Goal: Feedback & Contribution: Contribute content

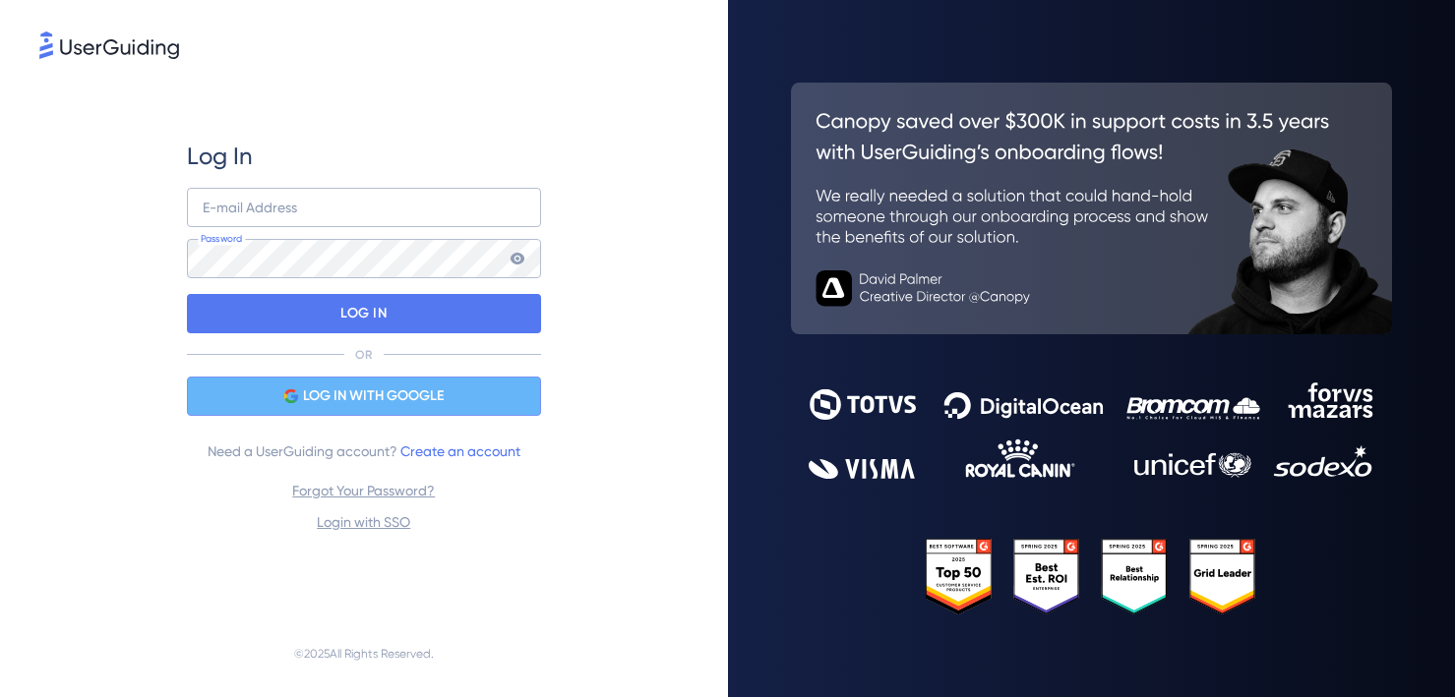
click at [442, 392] on span "LOG IN WITH GOOGLE" at bounding box center [373, 397] width 141 height 24
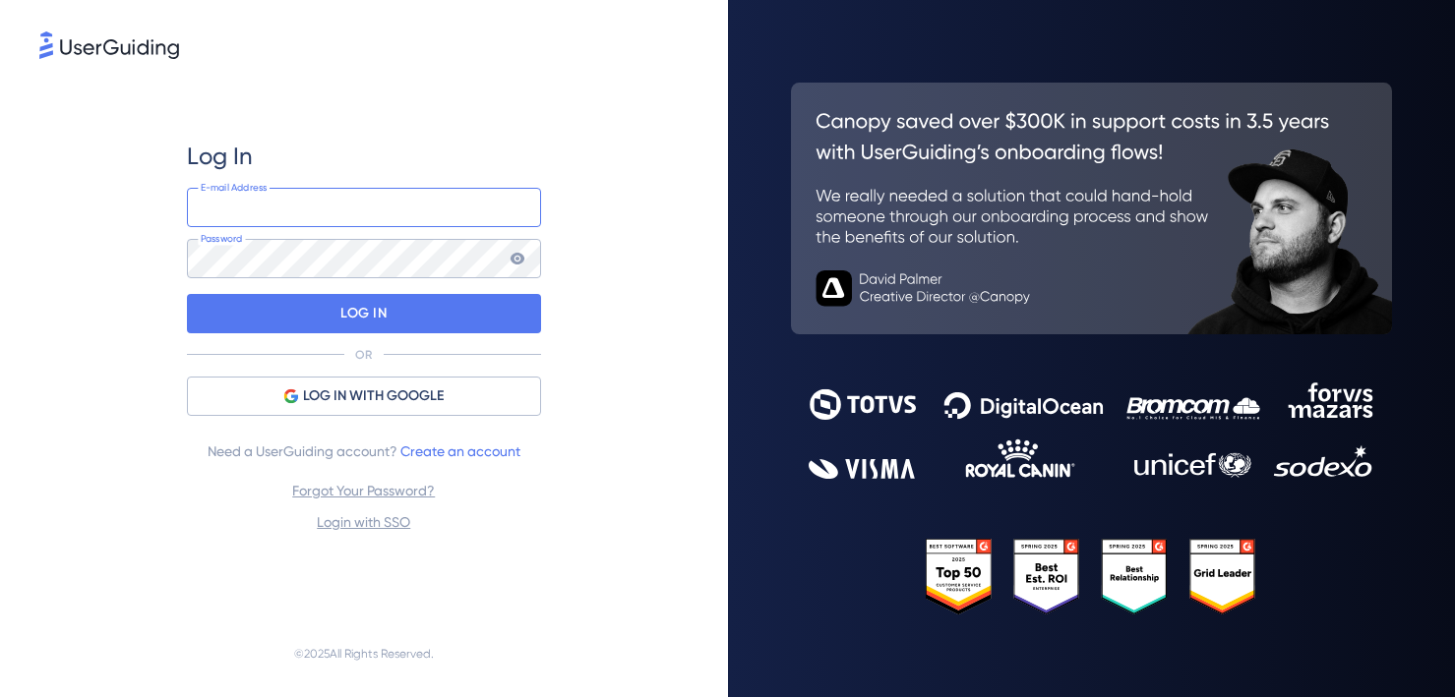
click at [355, 211] on input "email" at bounding box center [364, 207] width 354 height 39
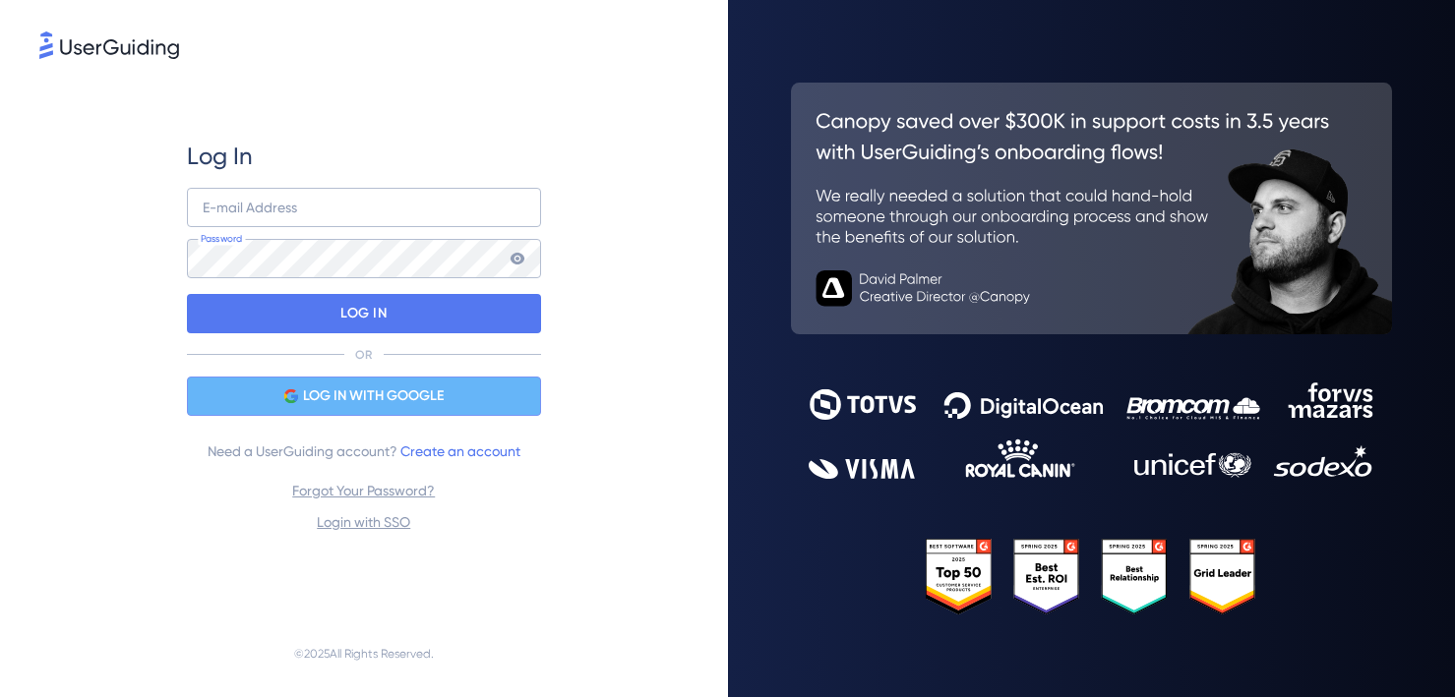
click at [374, 412] on div "LOG IN WITH GOOGLE" at bounding box center [364, 396] width 354 height 39
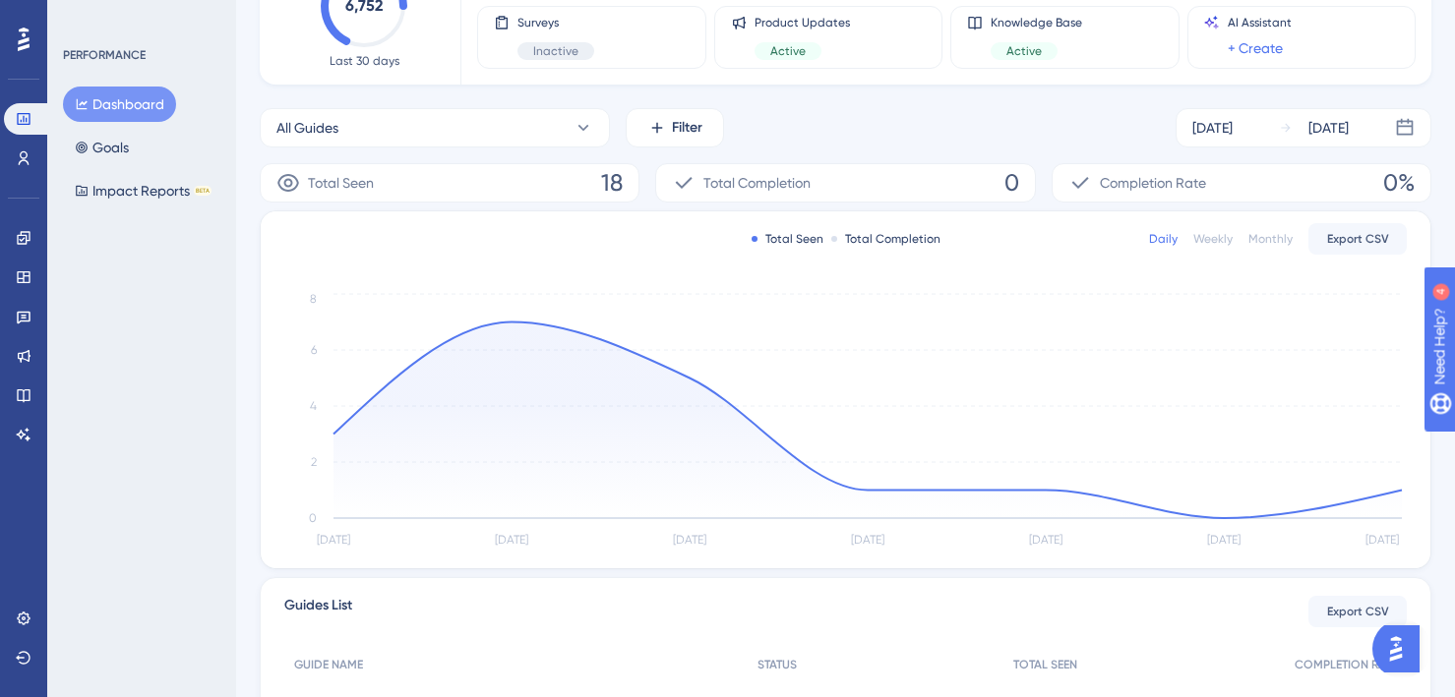
scroll to position [198, 0]
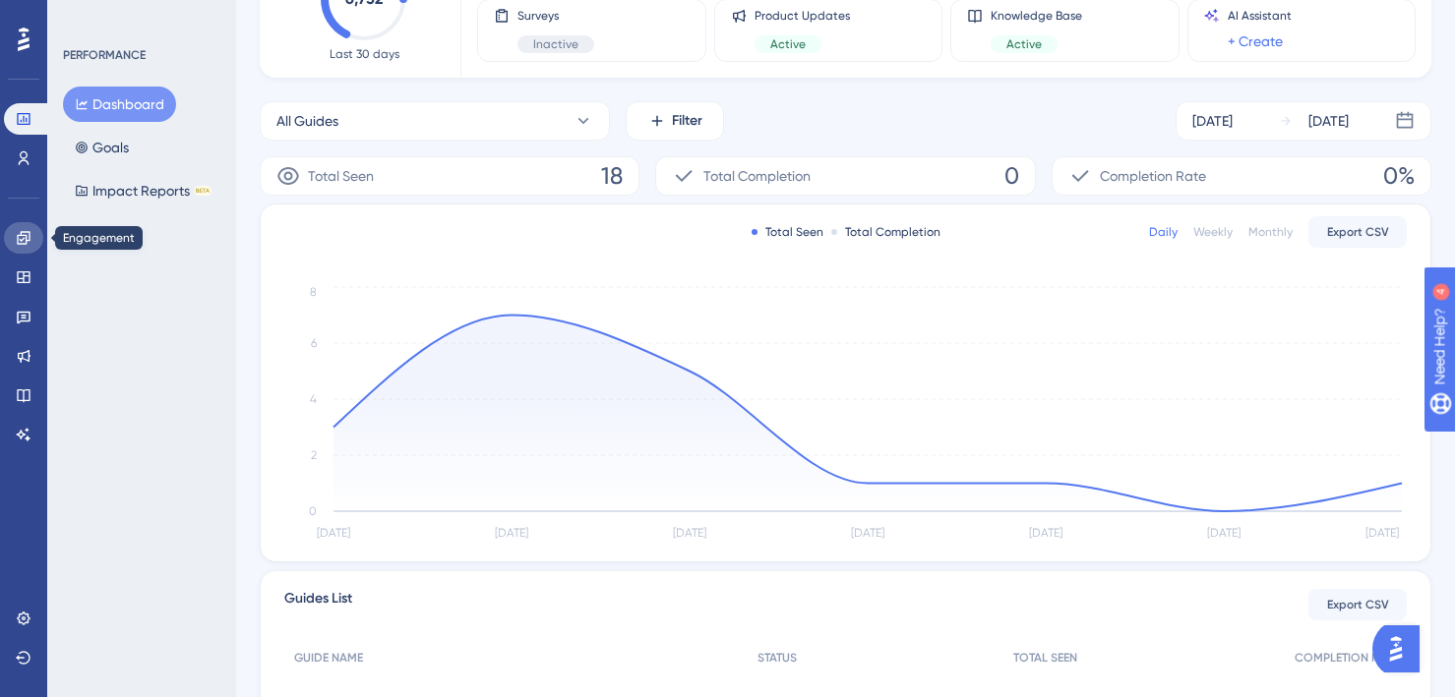
click at [22, 228] on link at bounding box center [23, 237] width 39 height 31
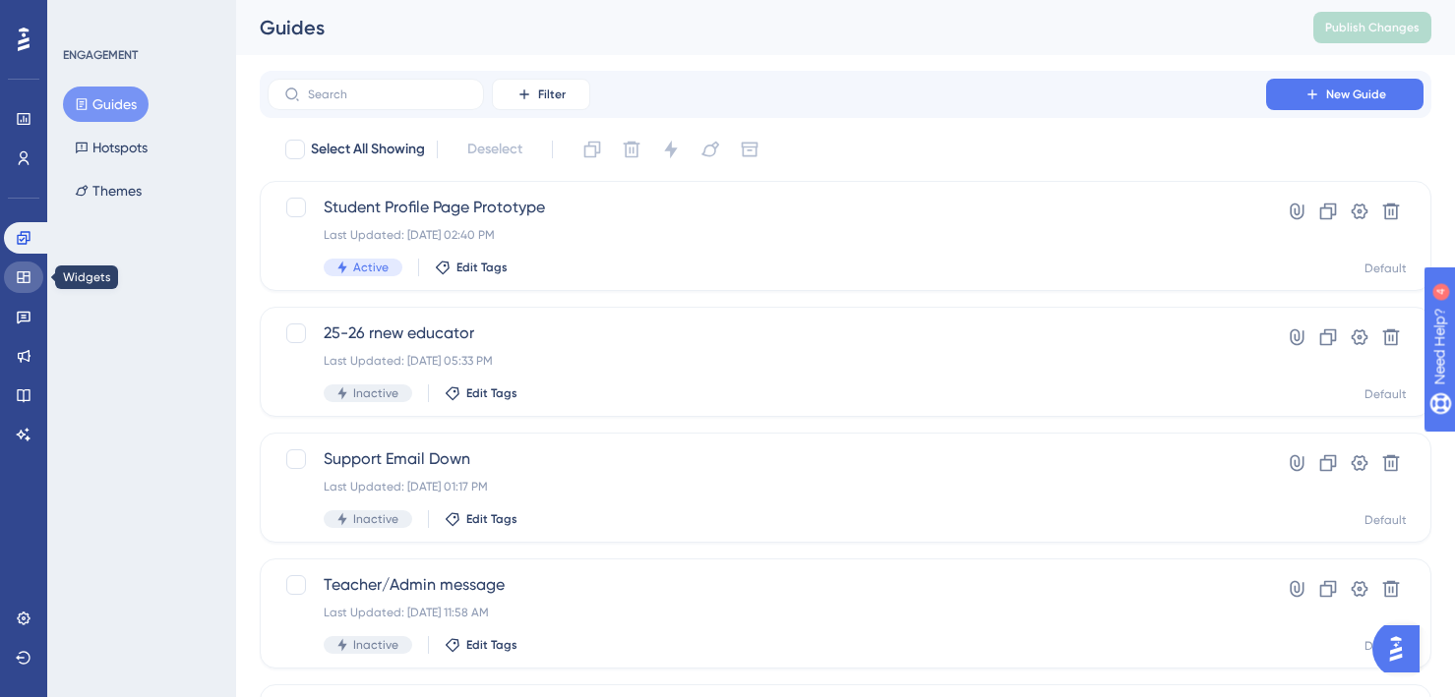
click at [27, 272] on icon at bounding box center [23, 277] width 13 height 12
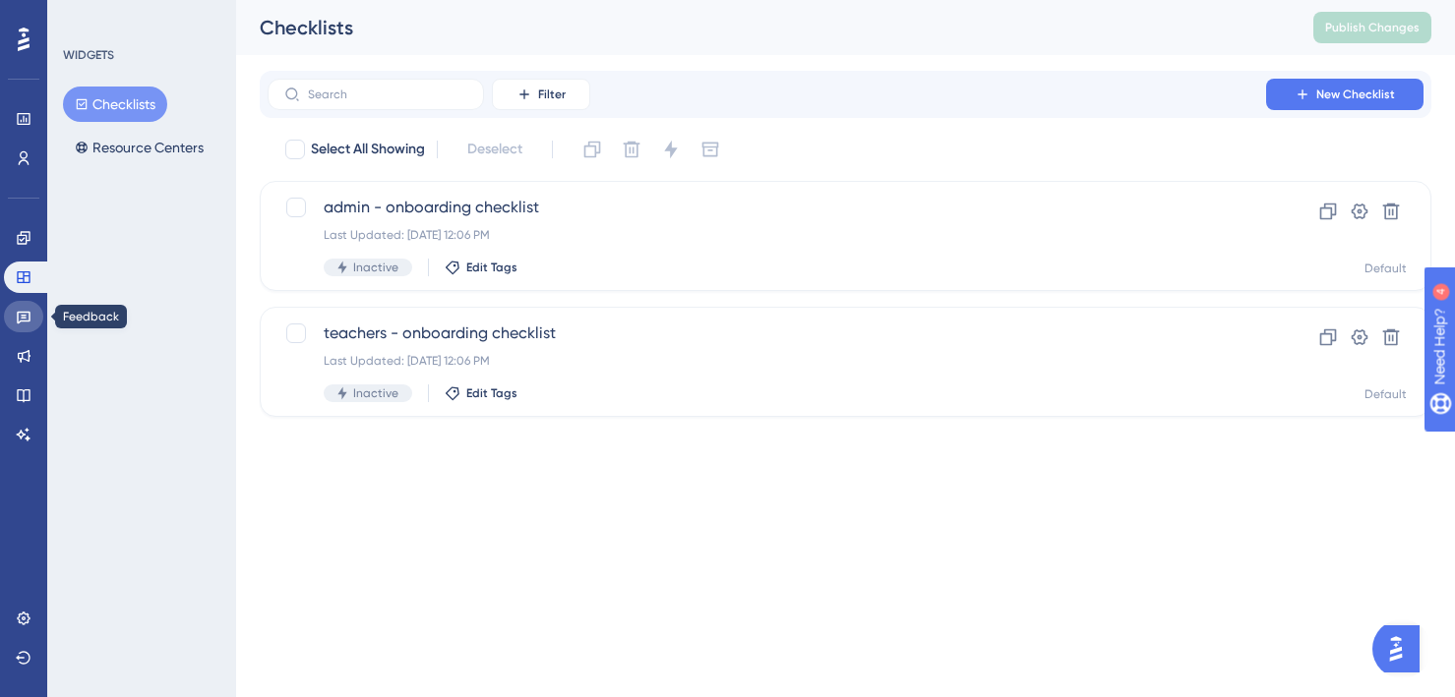
click at [15, 325] on link at bounding box center [23, 316] width 39 height 31
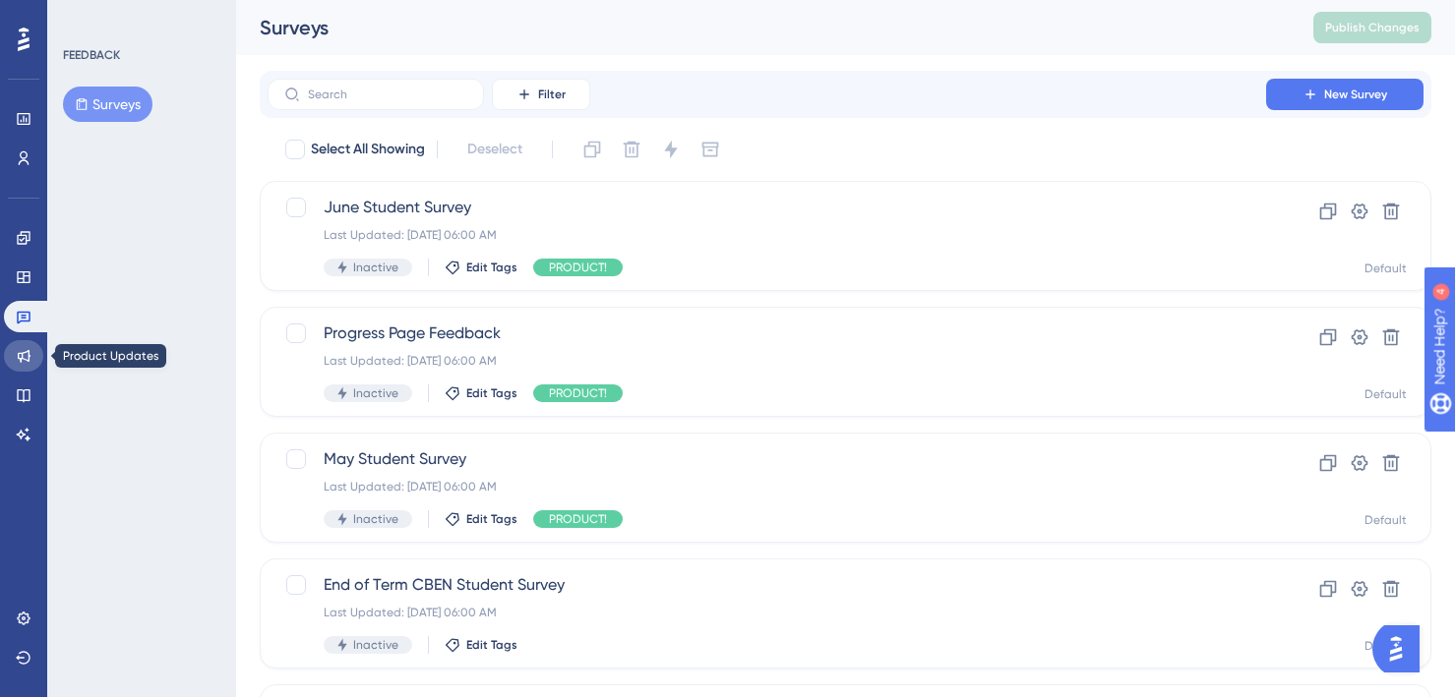
click at [16, 354] on icon at bounding box center [24, 356] width 16 height 16
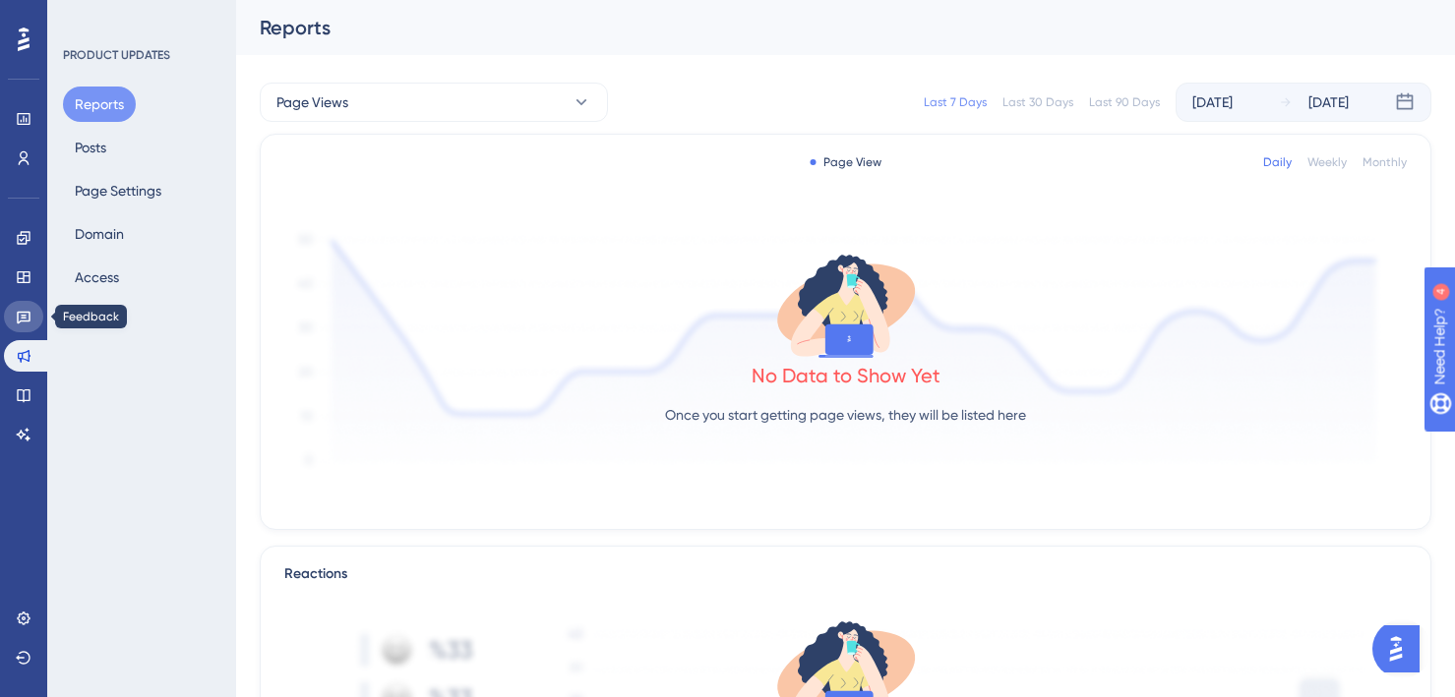
click at [16, 322] on icon at bounding box center [24, 317] width 16 height 16
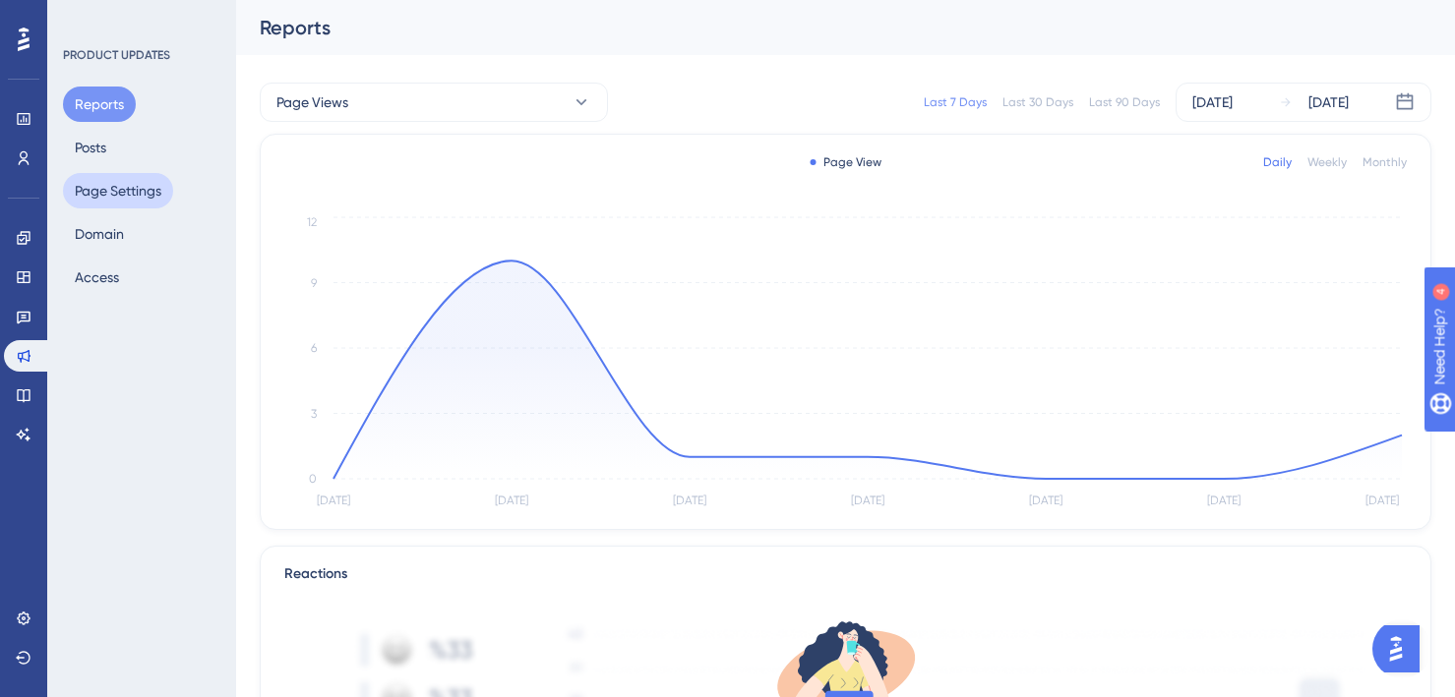
click at [102, 187] on button "Page Settings" at bounding box center [118, 190] width 110 height 35
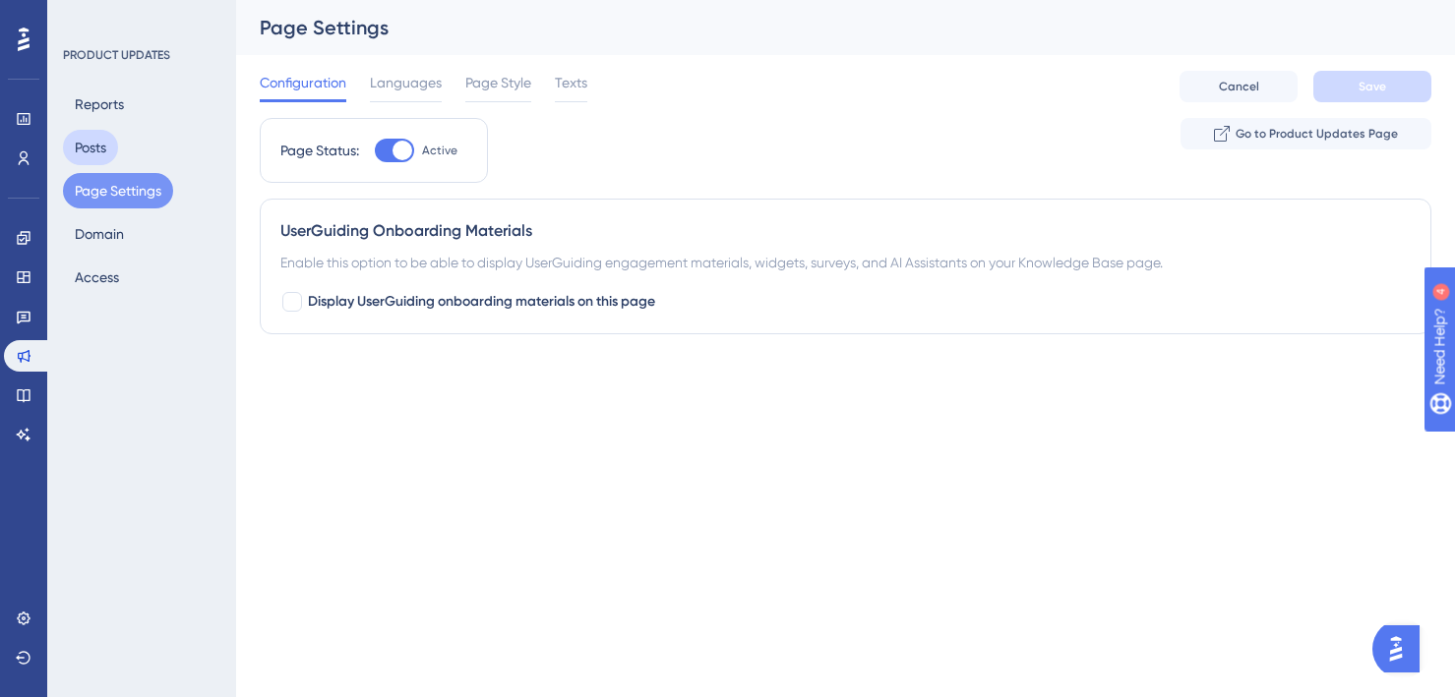
click at [90, 143] on button "Posts" at bounding box center [90, 147] width 55 height 35
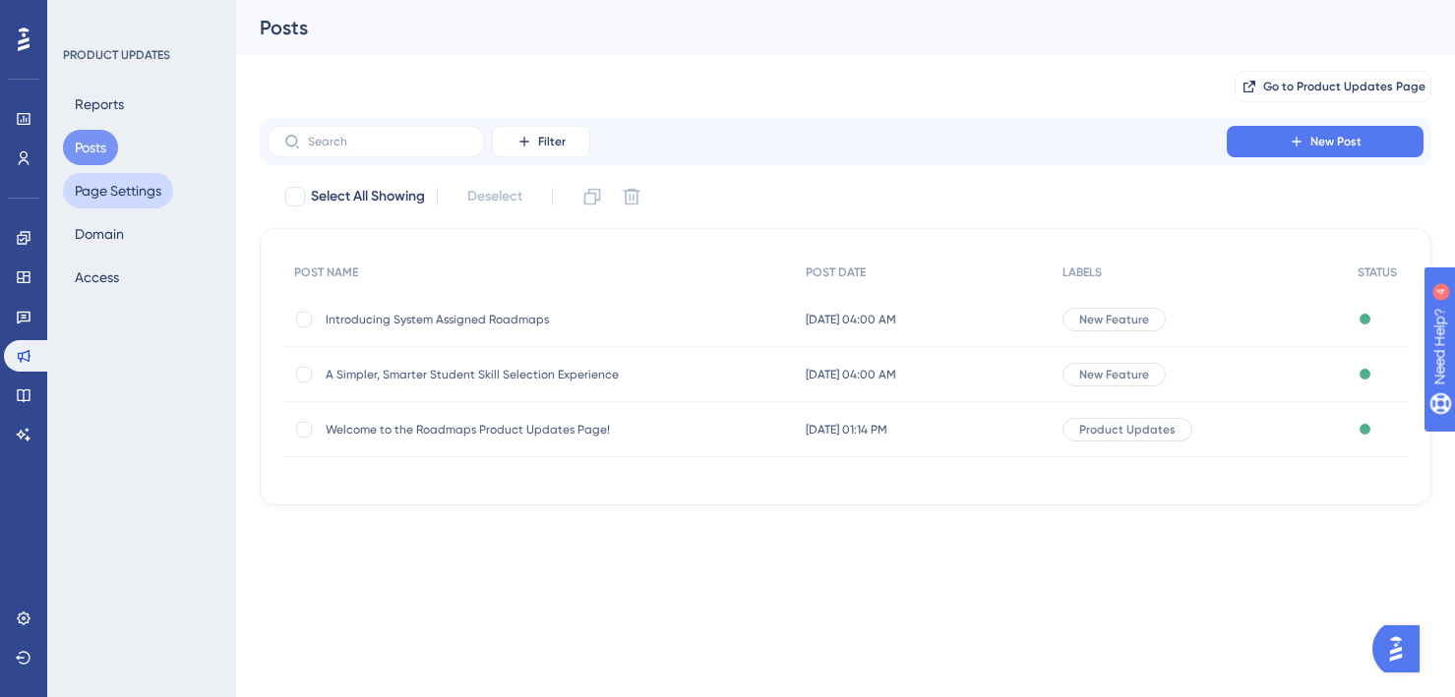
click at [101, 191] on button "Page Settings" at bounding box center [118, 190] width 110 height 35
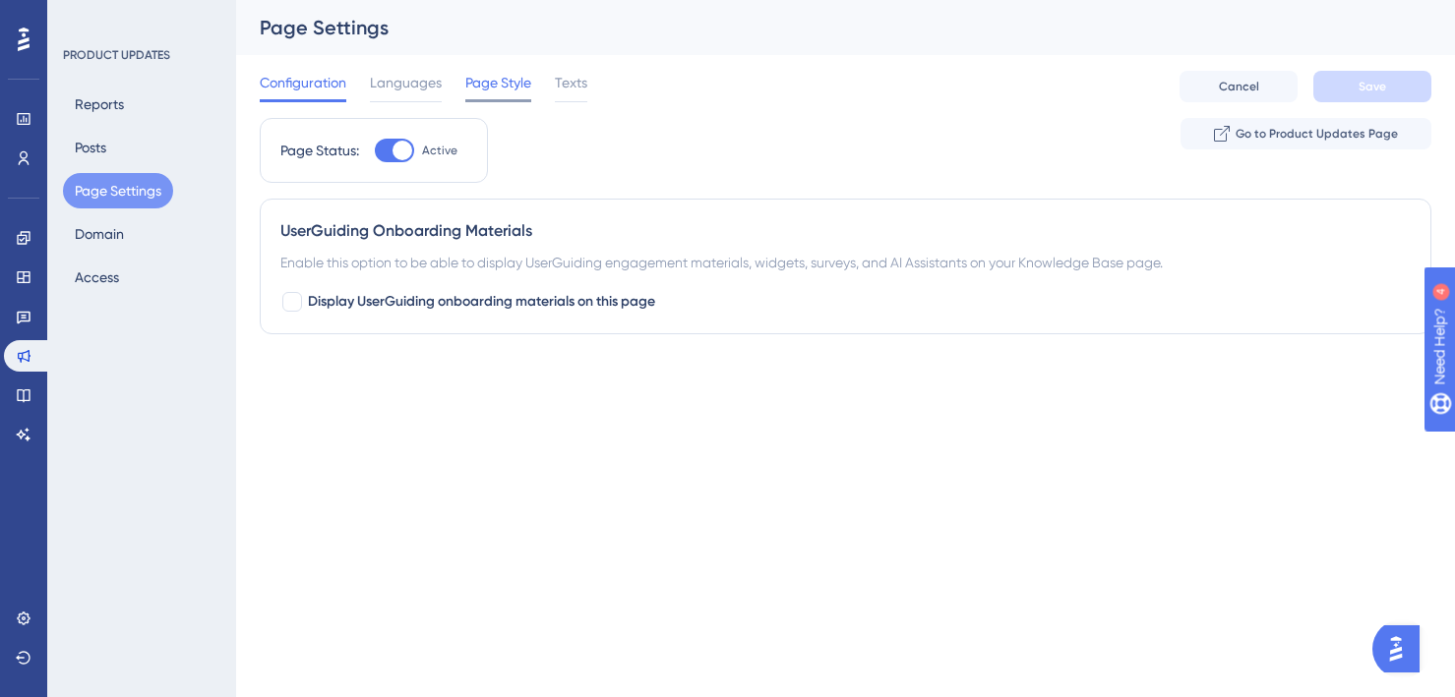
click at [480, 82] on span "Page Style" at bounding box center [498, 83] width 66 height 24
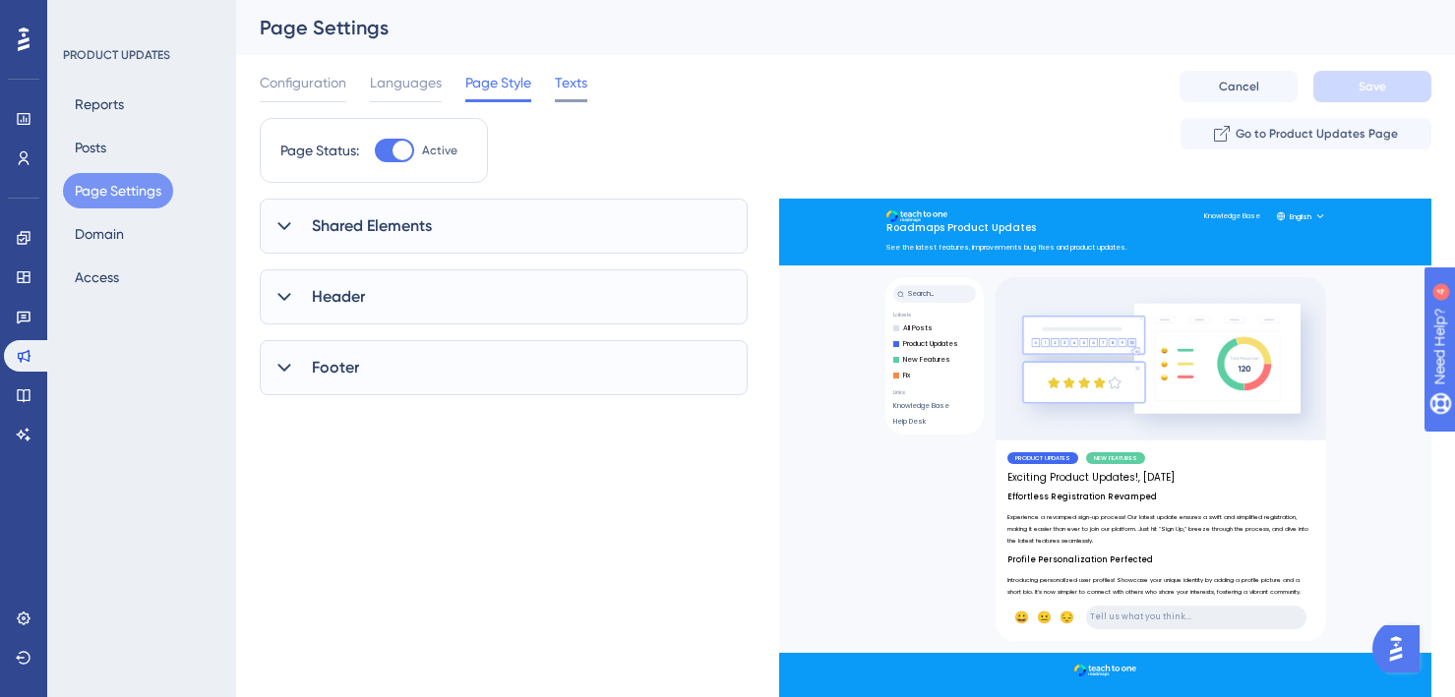
click at [564, 87] on span "Texts" at bounding box center [571, 83] width 32 height 24
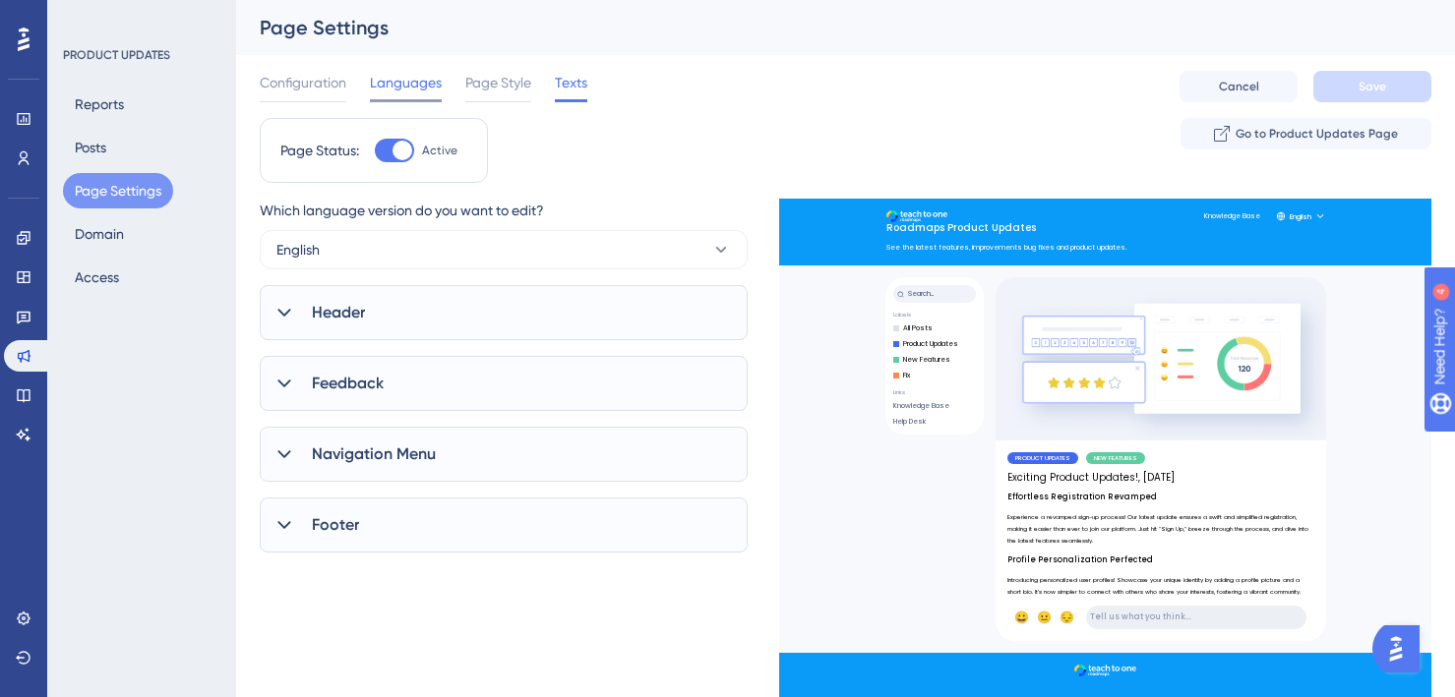
click at [392, 86] on span "Languages" at bounding box center [406, 83] width 72 height 24
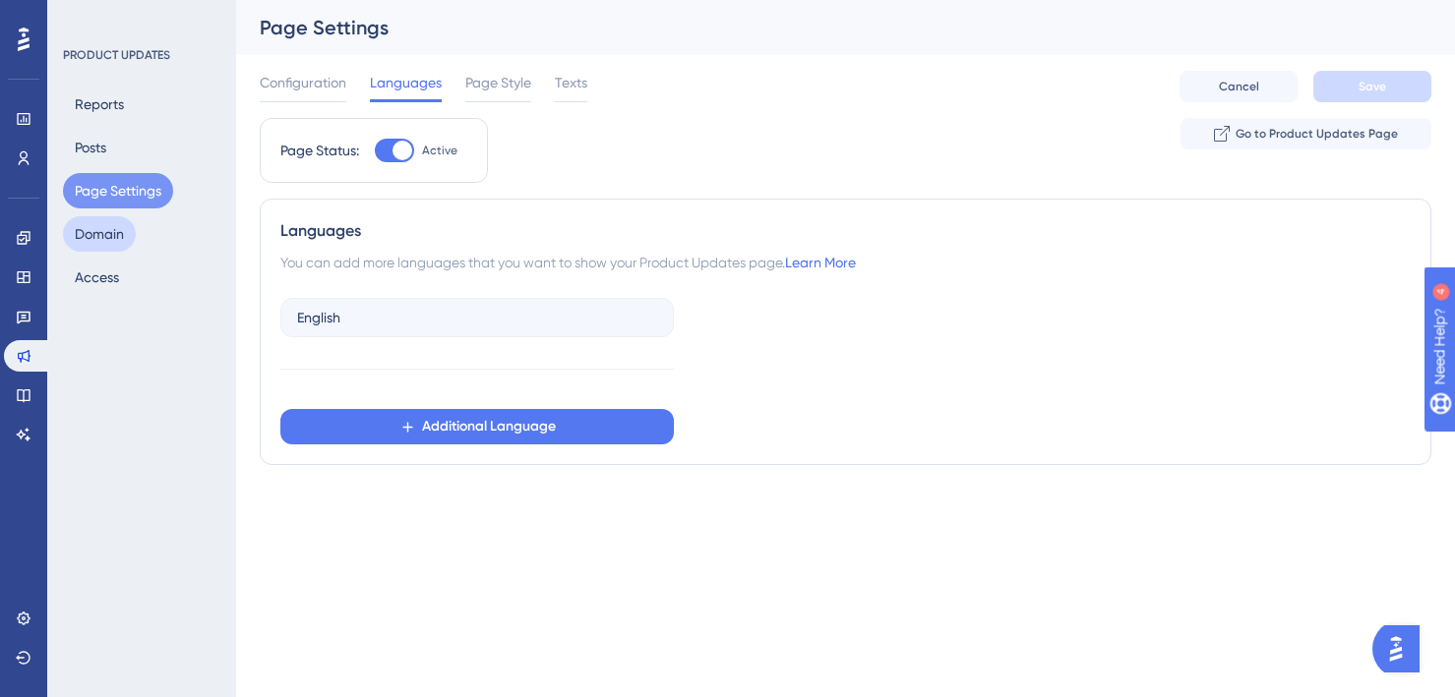
click at [93, 231] on button "Domain" at bounding box center [99, 233] width 73 height 35
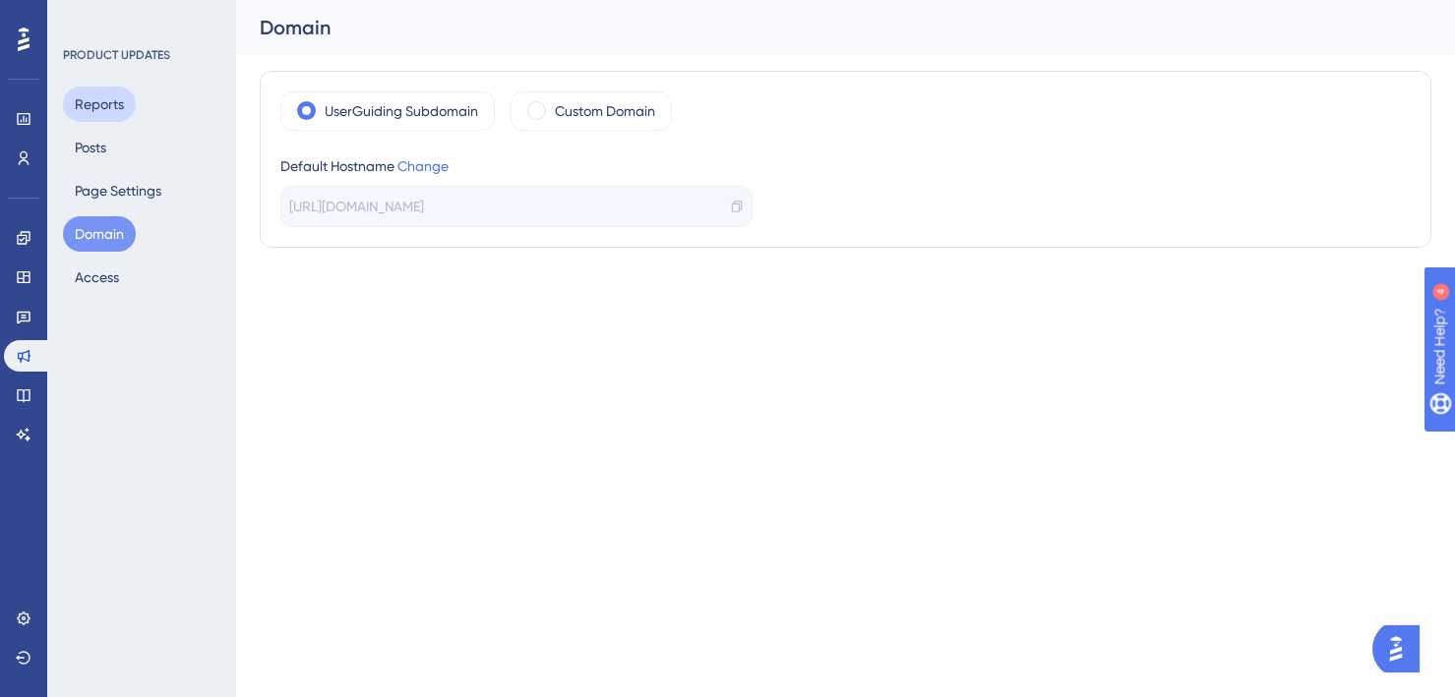
click at [99, 102] on button "Reports" at bounding box center [99, 104] width 73 height 35
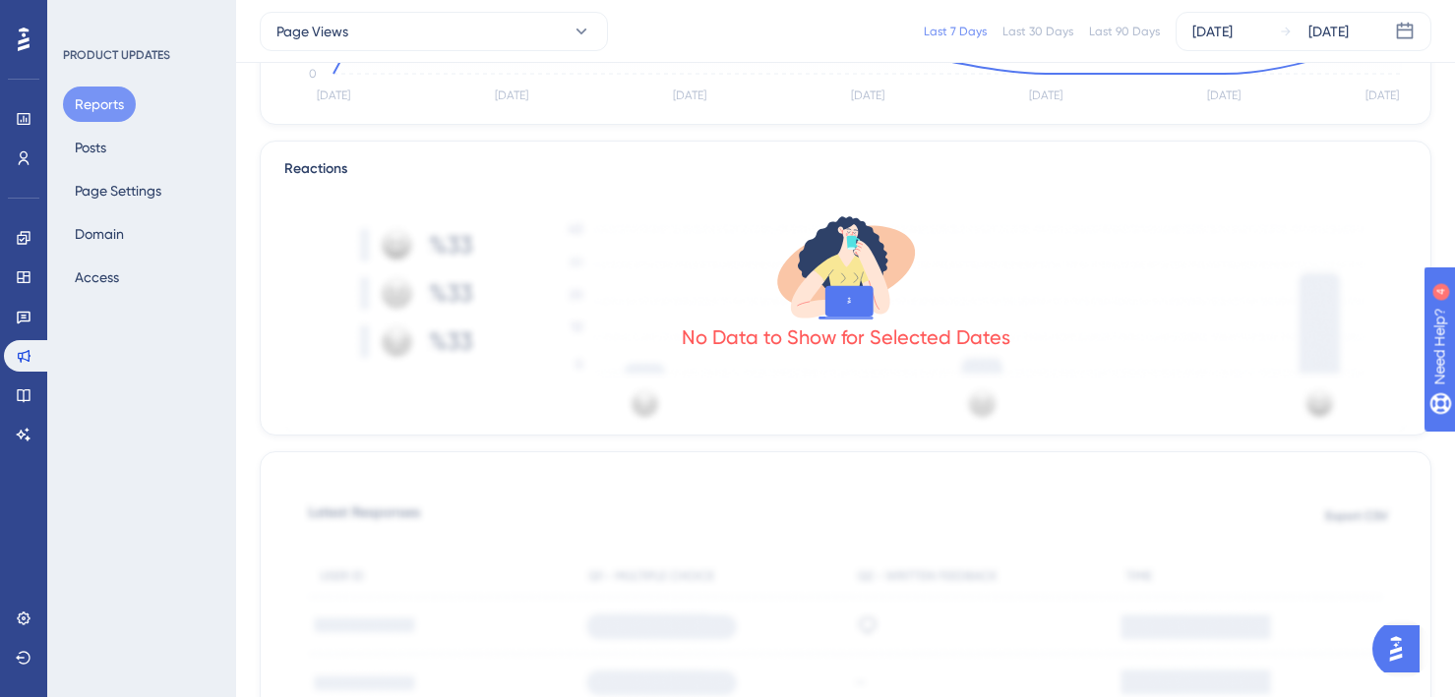
scroll to position [331, 0]
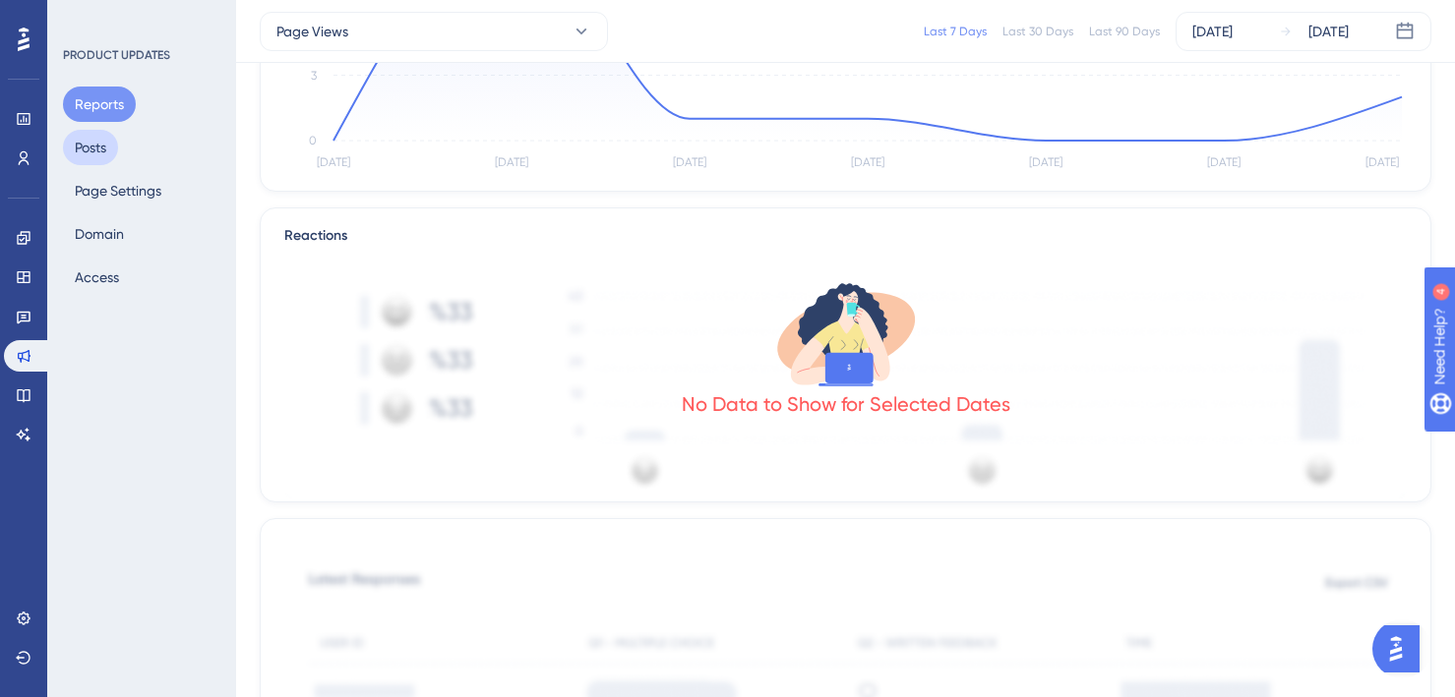
click at [107, 142] on button "Posts" at bounding box center [90, 147] width 55 height 35
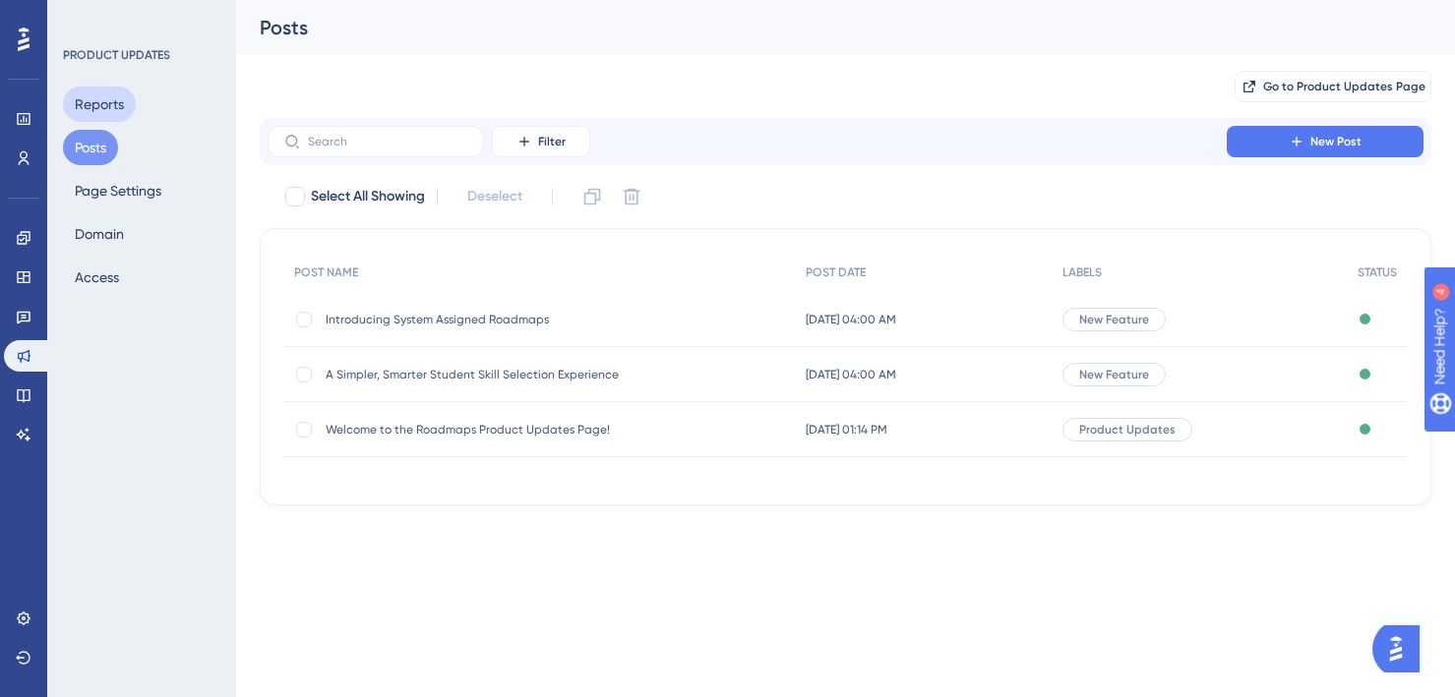
click at [89, 102] on button "Reports" at bounding box center [99, 104] width 73 height 35
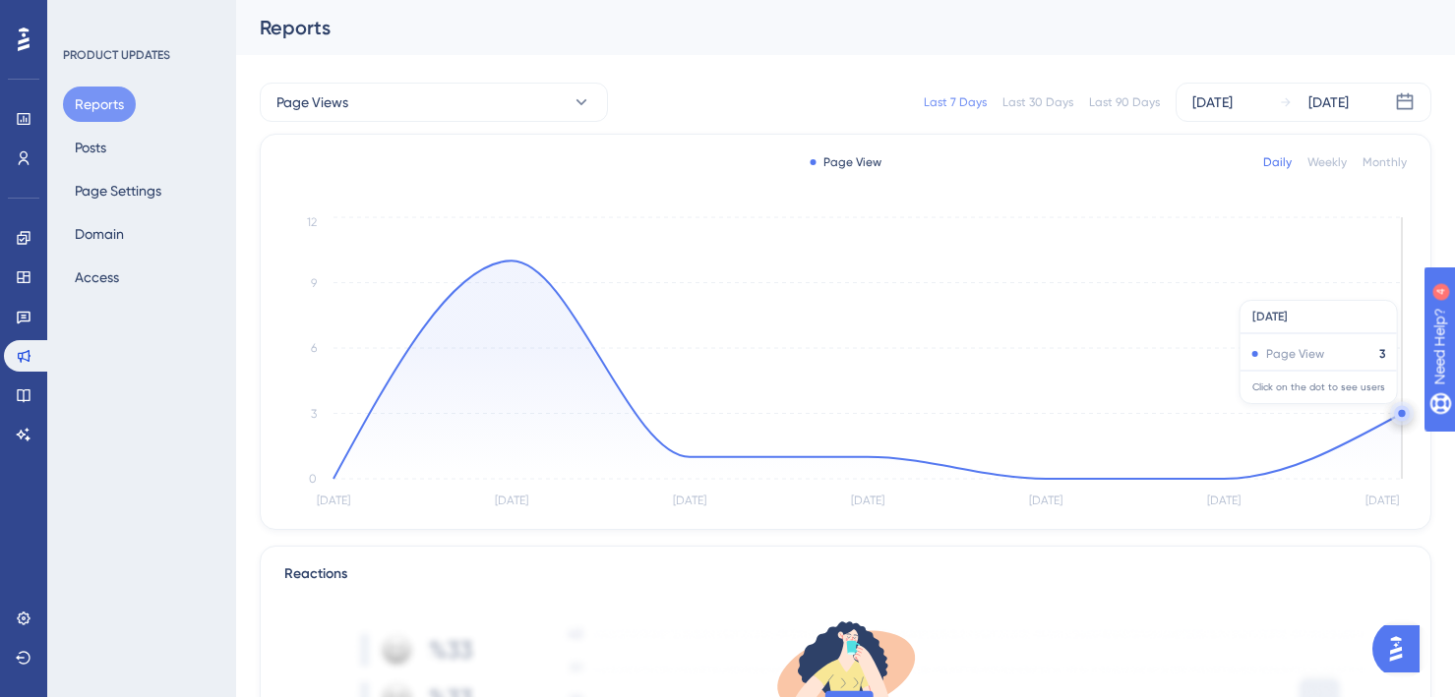
click at [1396, 414] on circle at bounding box center [1402, 414] width 16 height 16
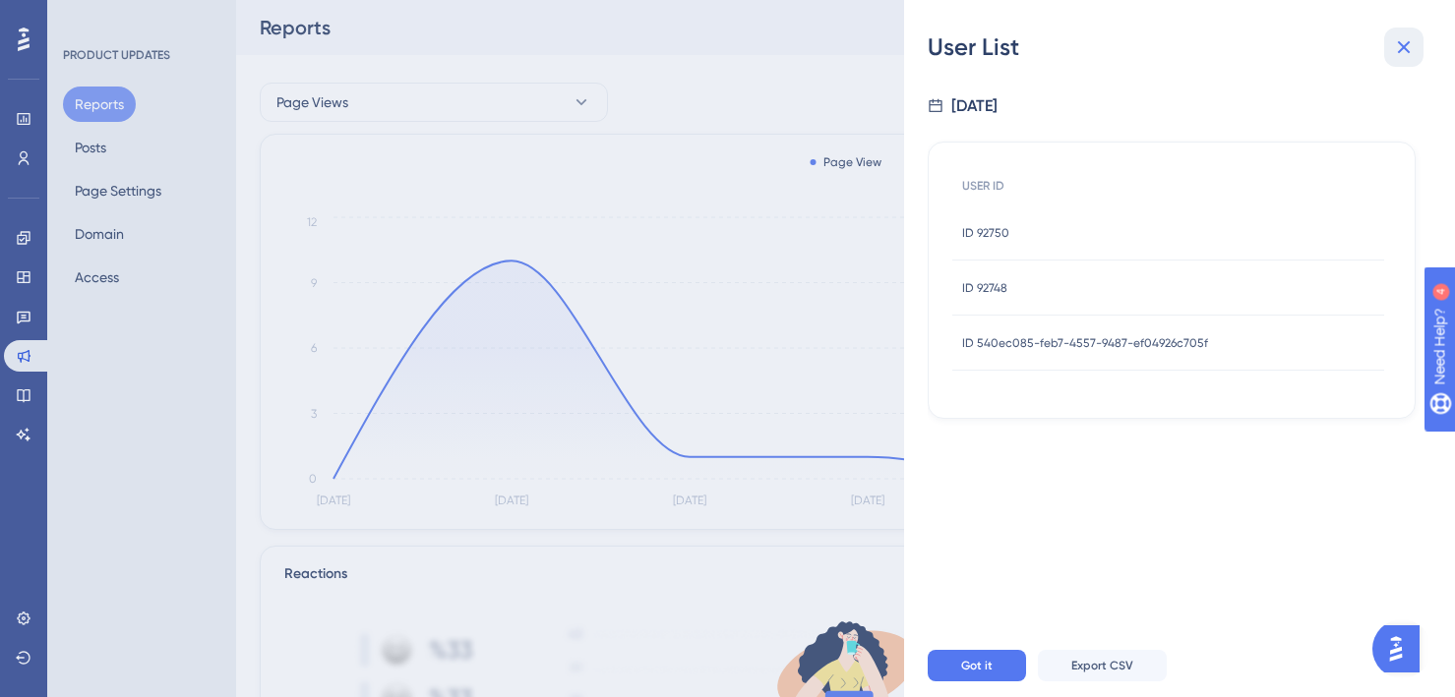
click at [1399, 51] on icon at bounding box center [1404, 47] width 13 height 13
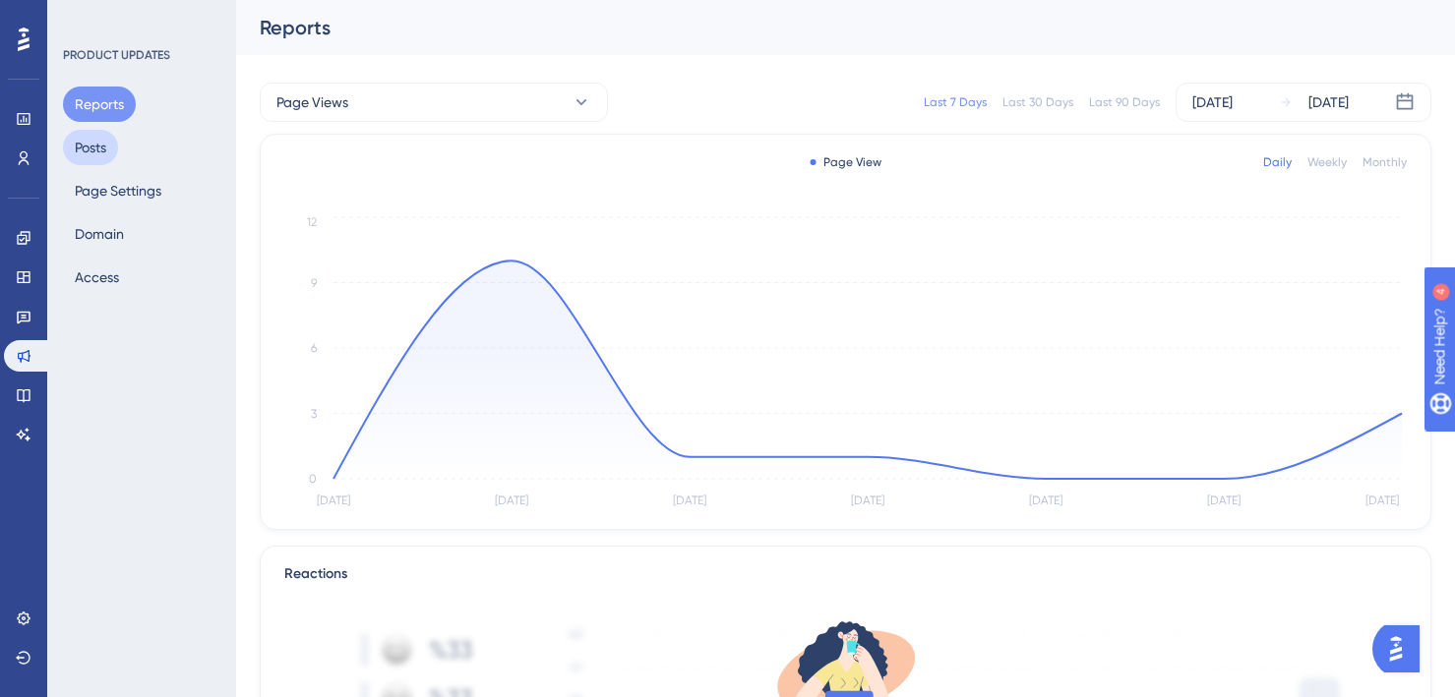
click at [88, 147] on button "Posts" at bounding box center [90, 147] width 55 height 35
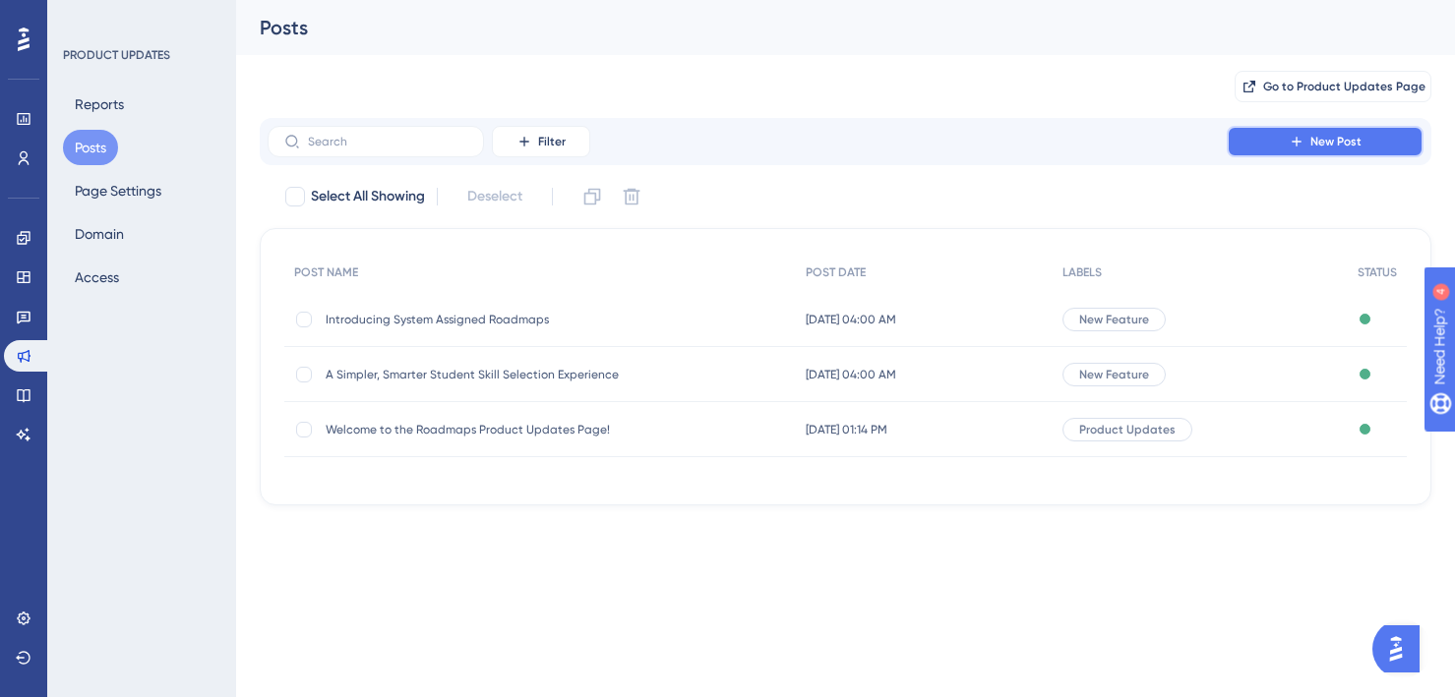
click at [1336, 146] on span "New Post" at bounding box center [1335, 142] width 51 height 16
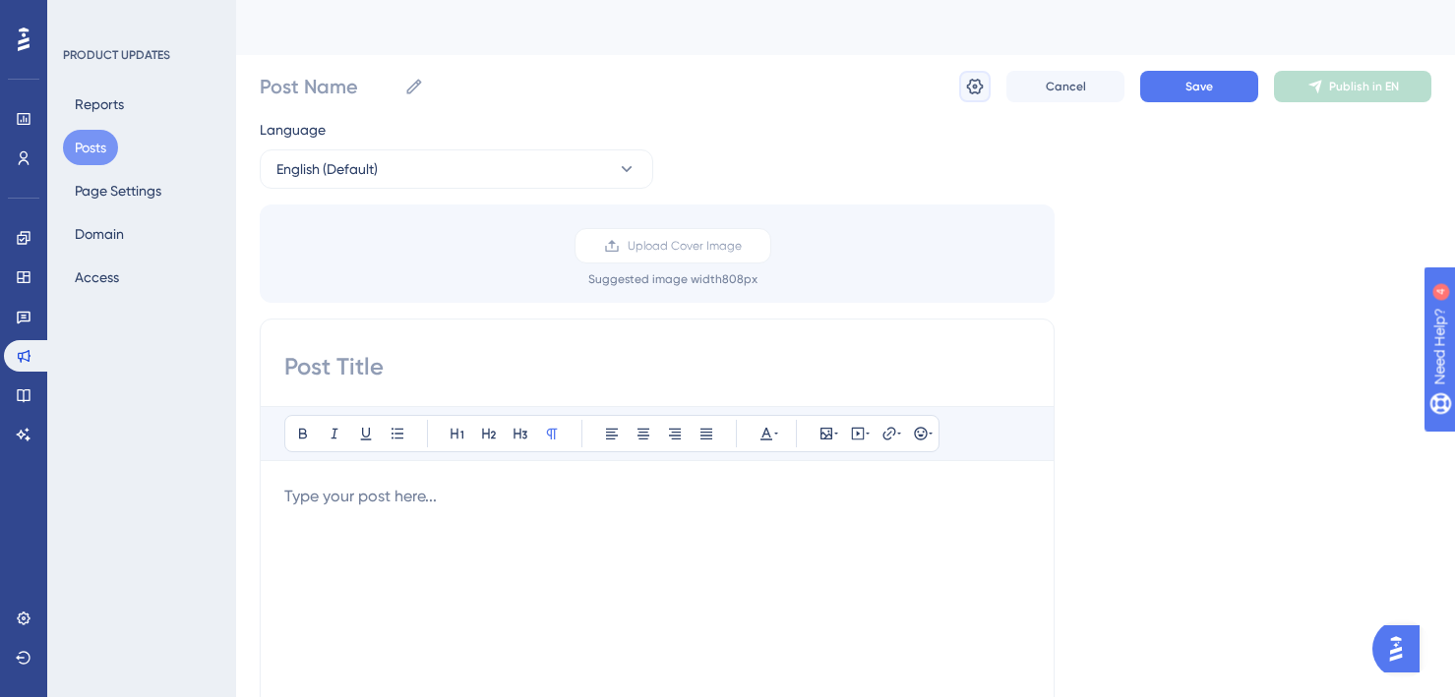
click at [973, 87] on icon at bounding box center [975, 87] width 17 height 16
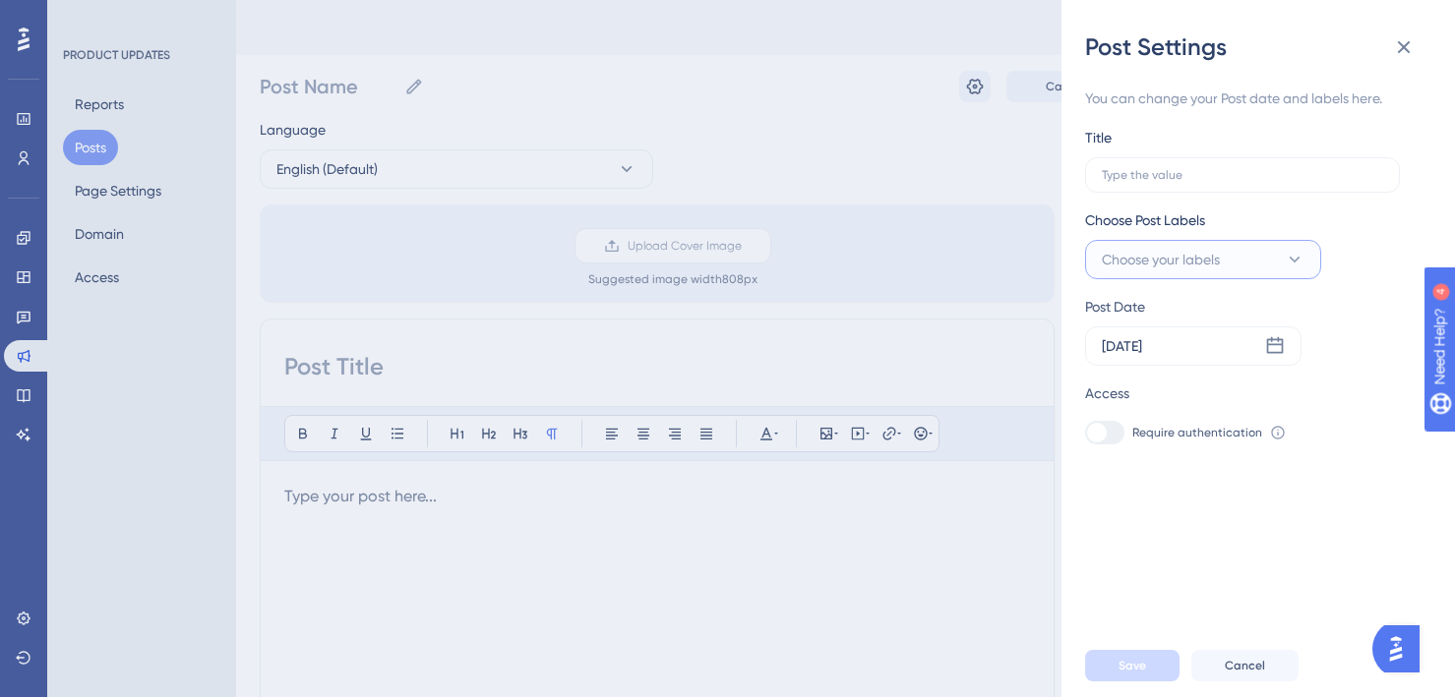
click at [1182, 264] on span "Choose your labels" at bounding box center [1161, 260] width 118 height 24
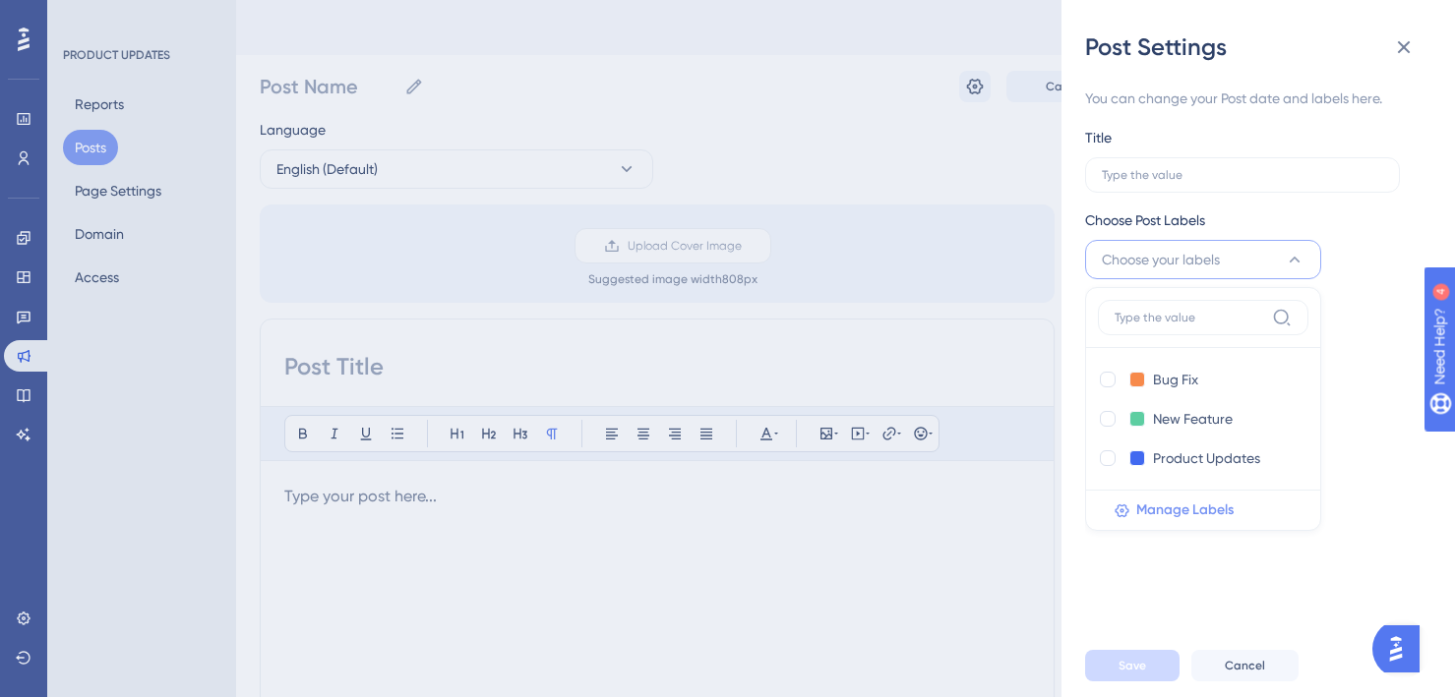
click at [1173, 511] on span "Manage Labels" at bounding box center [1184, 511] width 97 height 24
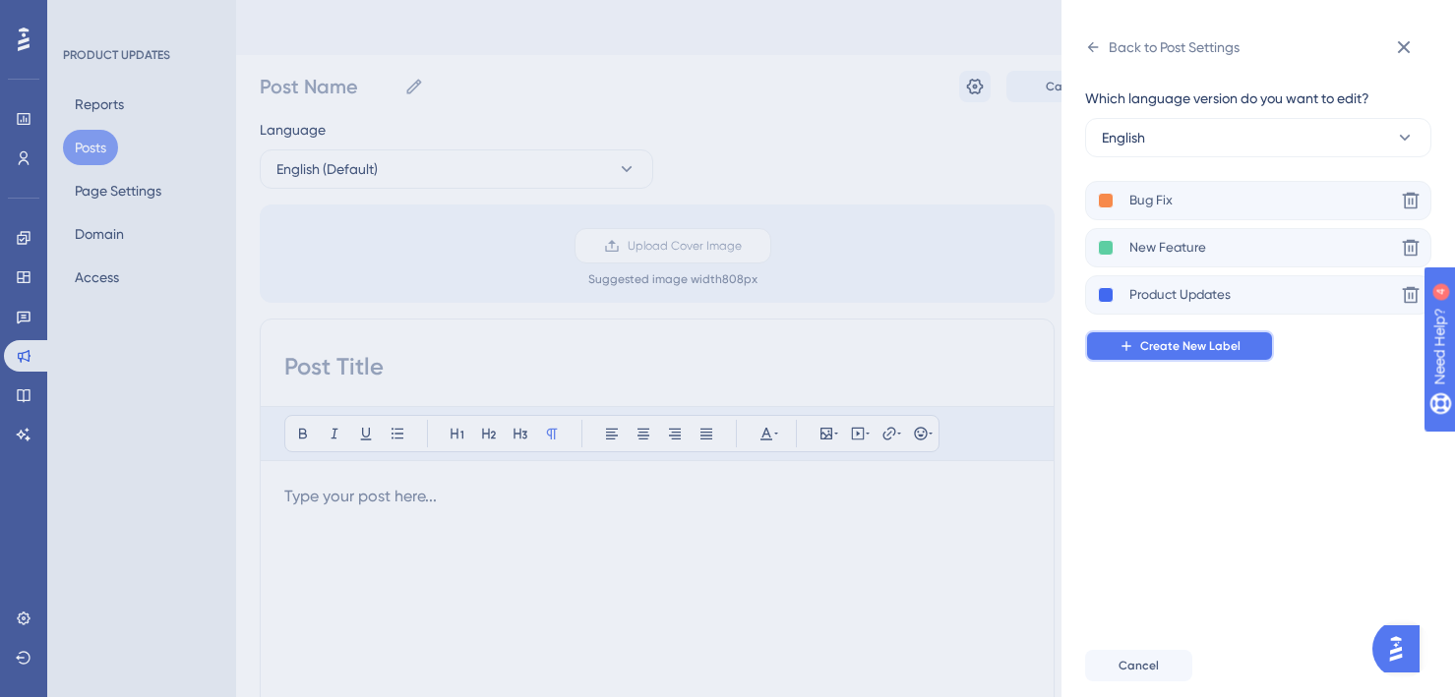
click at [1152, 345] on span "Create New Label" at bounding box center [1190, 346] width 100 height 16
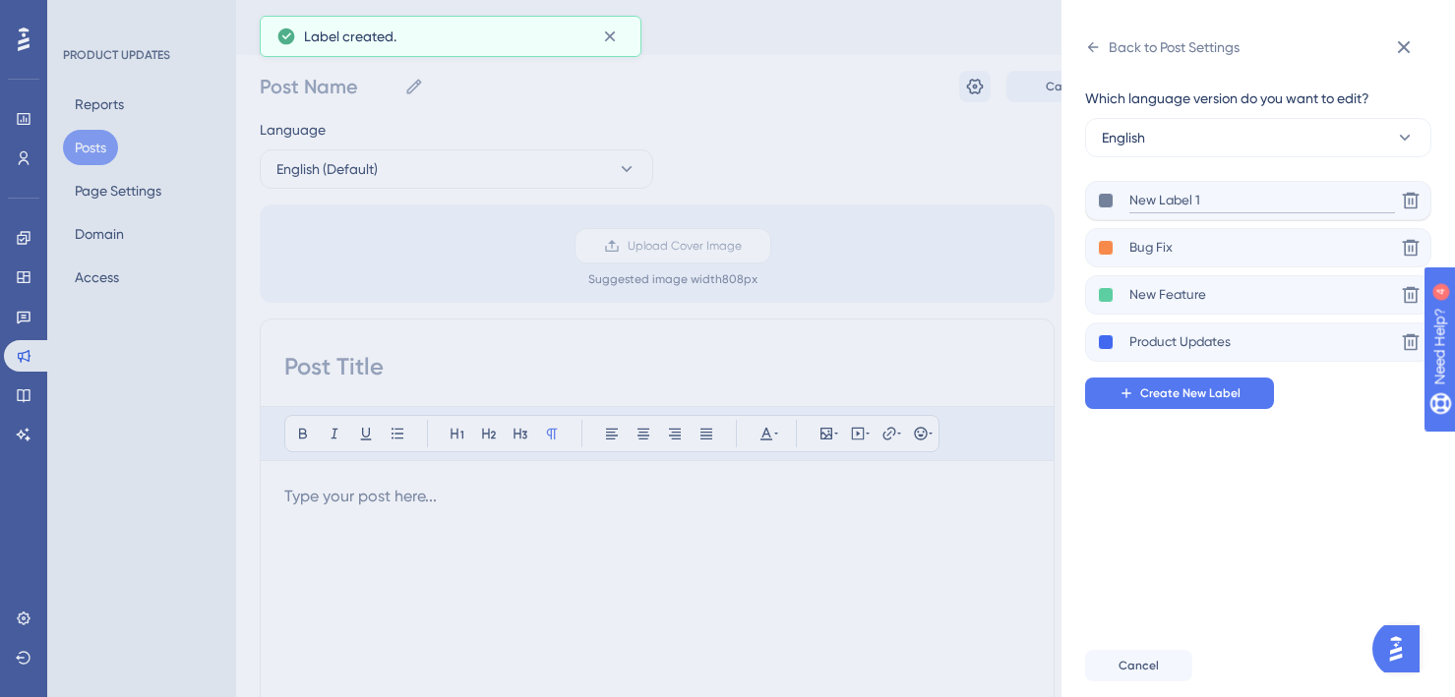
click at [1184, 196] on input "New Label 1" at bounding box center [1262, 201] width 266 height 25
drag, startPoint x: 1224, startPoint y: 203, endPoint x: 1094, endPoint y: 201, distance: 129.9
click at [1094, 201] on div "New Label 1" at bounding box center [1240, 201] width 309 height 25
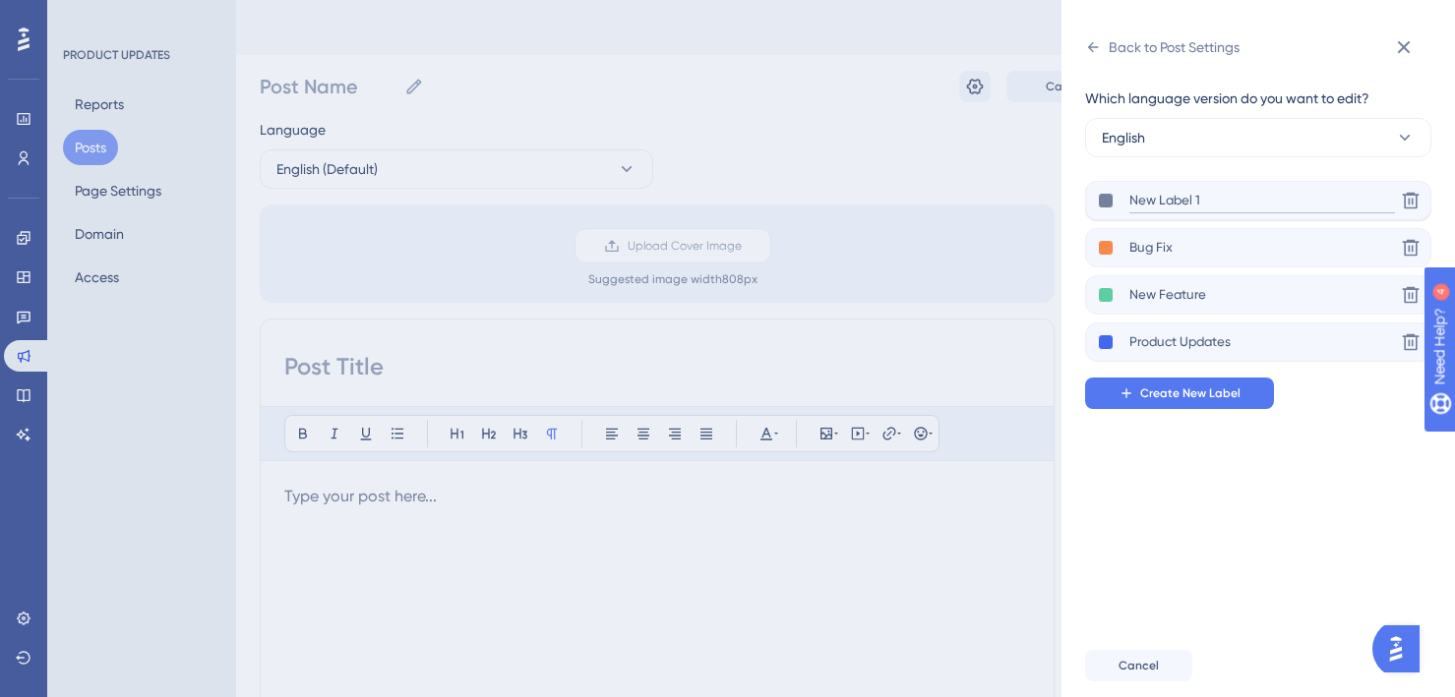
type input "D"
type input "Feedback Opportunities"
click at [1102, 201] on button at bounding box center [1106, 201] width 16 height 16
click at [1162, 253] on div at bounding box center [1161, 251] width 126 height 71
click at [1104, 200] on button at bounding box center [1106, 201] width 16 height 16
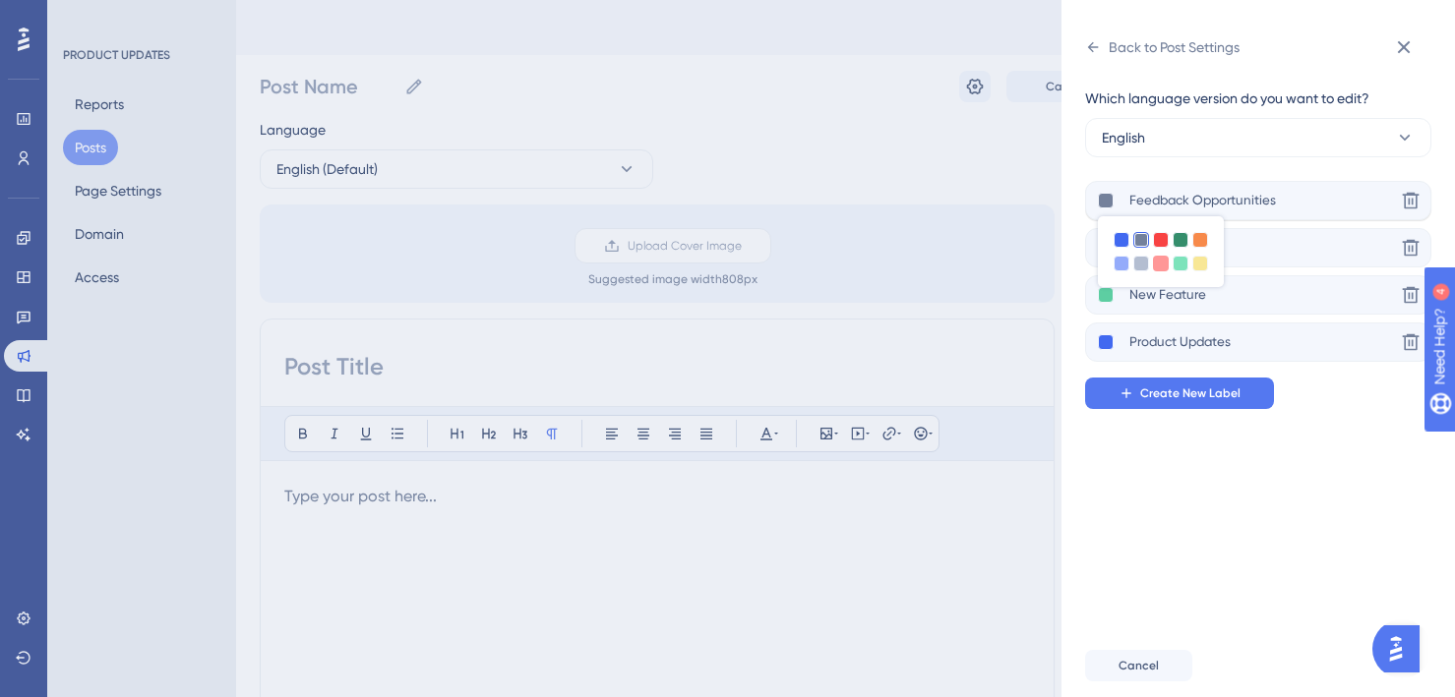
click at [1157, 263] on div at bounding box center [1161, 264] width 16 height 16
click at [1199, 267] on div at bounding box center [1200, 264] width 16 height 16
click at [1225, 507] on div "Which language version do you want to edit? English Feedback Opportunities Dele…" at bounding box center [1266, 349] width 362 height 572
click at [1106, 247] on button at bounding box center [1106, 248] width 16 height 16
click at [1181, 309] on div at bounding box center [1181, 311] width 16 height 16
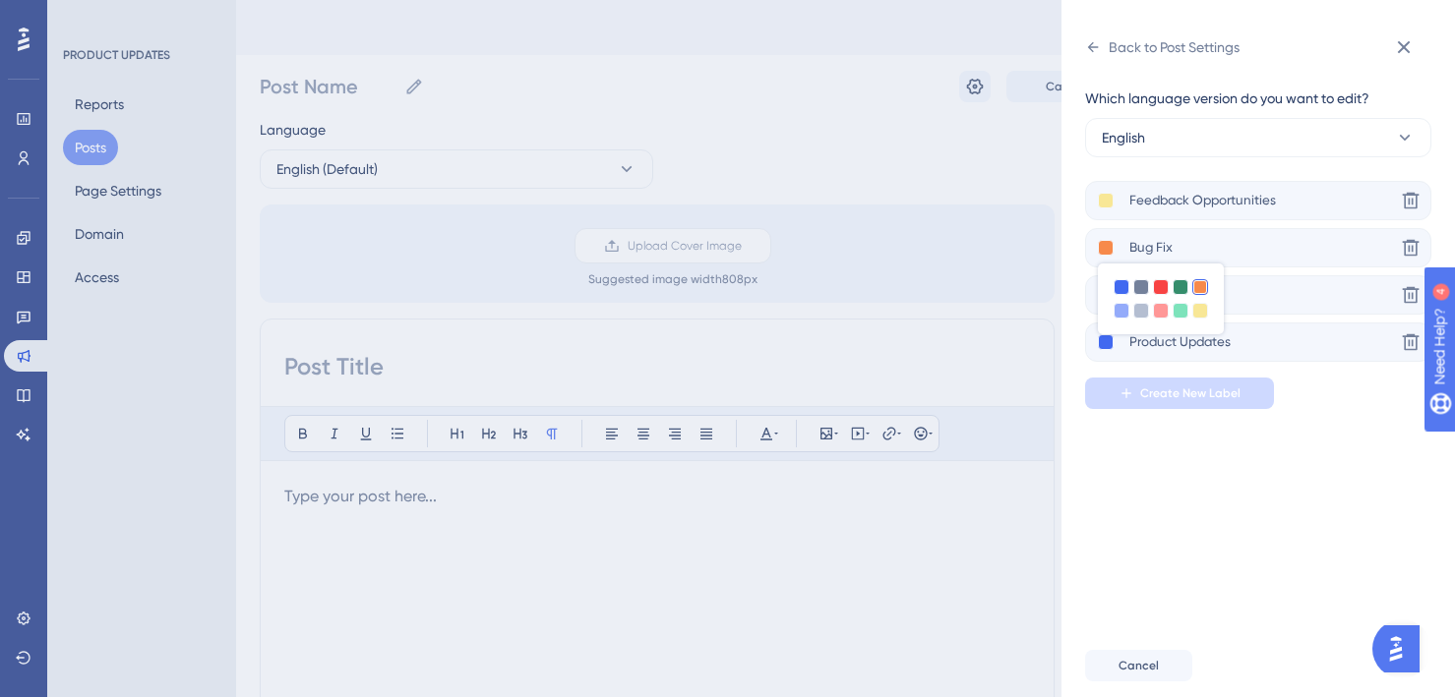
click at [1149, 473] on div "Which language version do you want to edit? English Feedback Opportunities Dele…" at bounding box center [1266, 349] width 362 height 572
click at [1181, 305] on div at bounding box center [1181, 311] width 16 height 16
click at [1174, 478] on div "Which language version do you want to edit? English Feedback Opportunities Dele…" at bounding box center [1266, 349] width 362 height 572
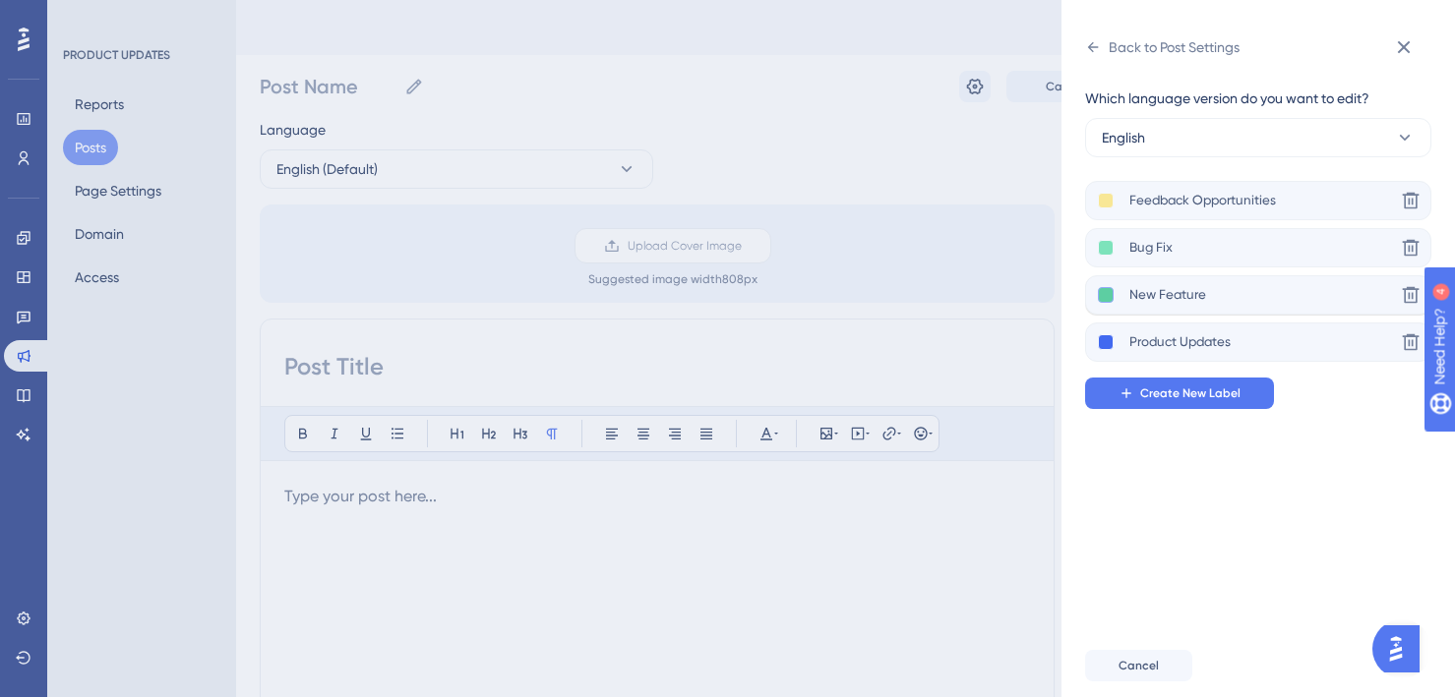
click at [1105, 296] on button at bounding box center [1106, 295] width 16 height 16
click at [1163, 332] on div at bounding box center [1161, 335] width 16 height 16
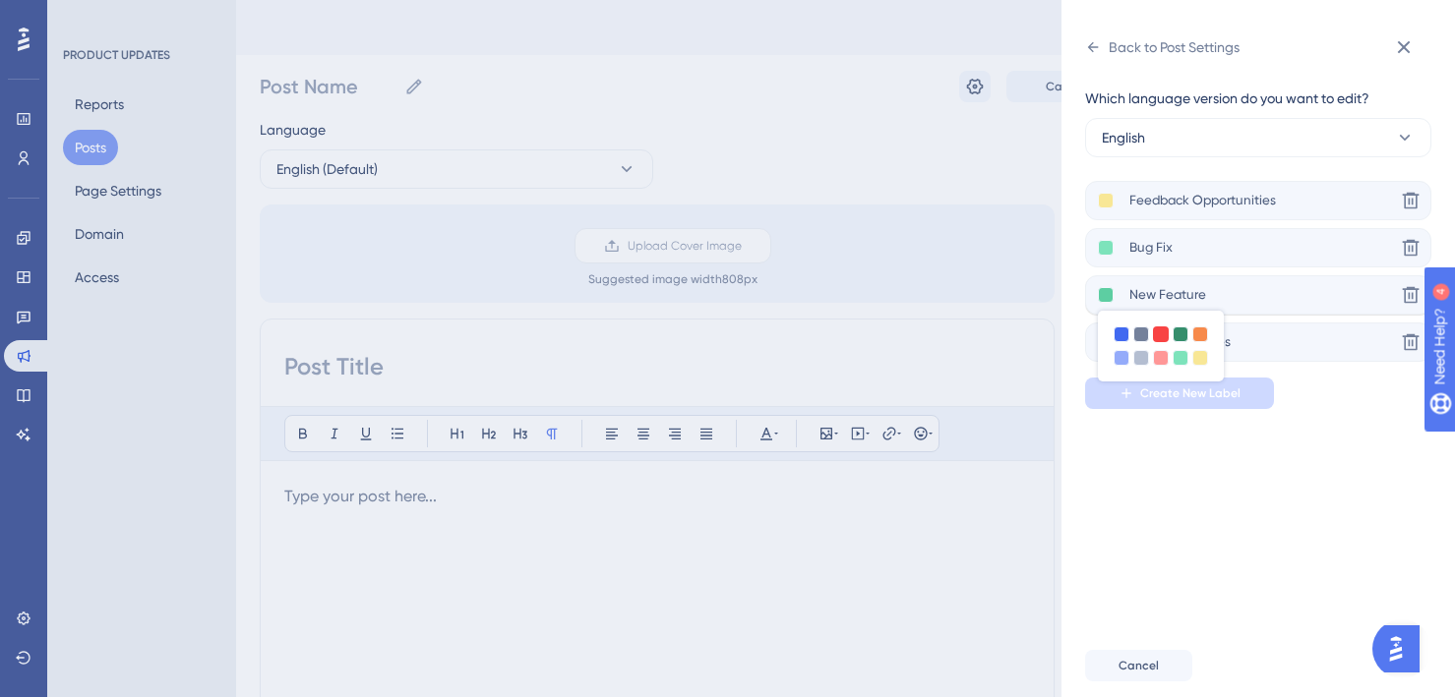
click at [1162, 333] on div at bounding box center [1161, 335] width 16 height 16
click at [1141, 484] on div "Which language version do you want to edit? English Feedback Opportunities Dele…" at bounding box center [1266, 349] width 362 height 572
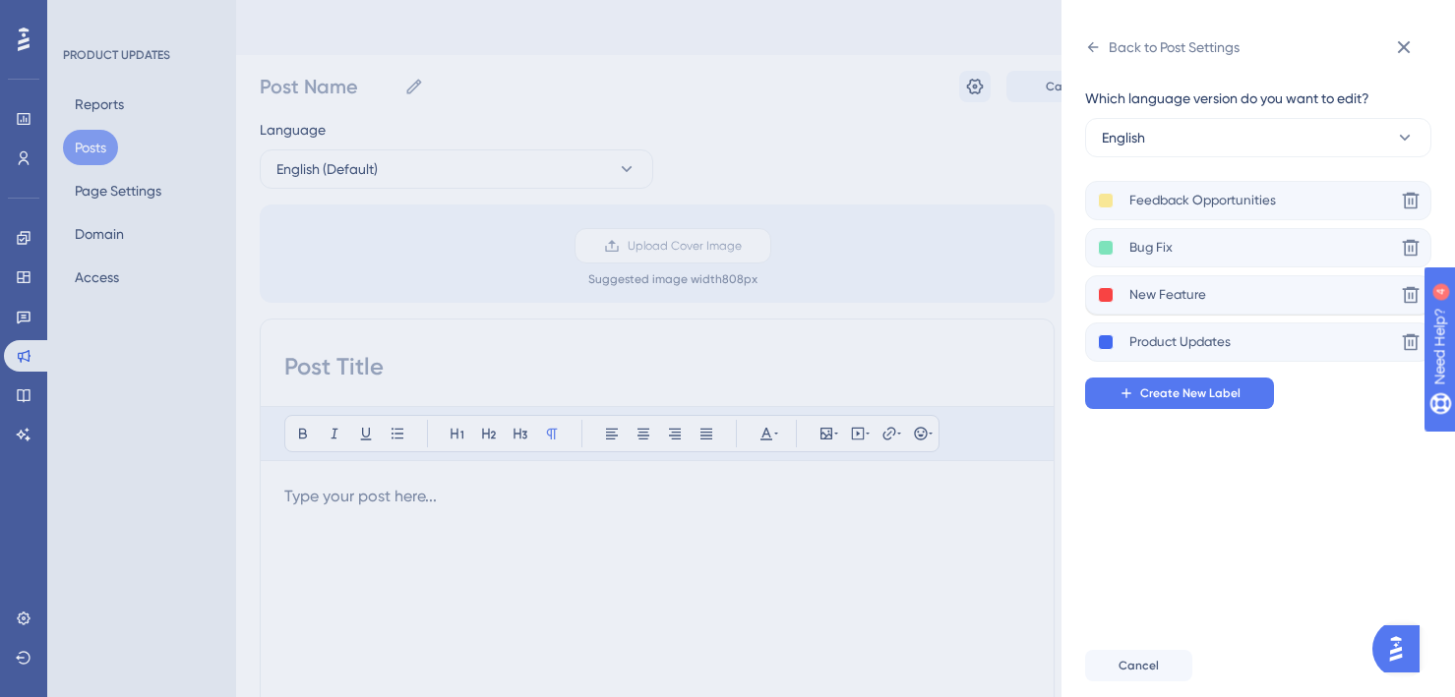
click at [1108, 304] on div "New Feature" at bounding box center [1246, 295] width 297 height 25
click at [1105, 300] on button at bounding box center [1106, 295] width 16 height 16
click at [1177, 335] on div at bounding box center [1181, 335] width 16 height 16
click at [1179, 334] on div at bounding box center [1181, 335] width 16 height 16
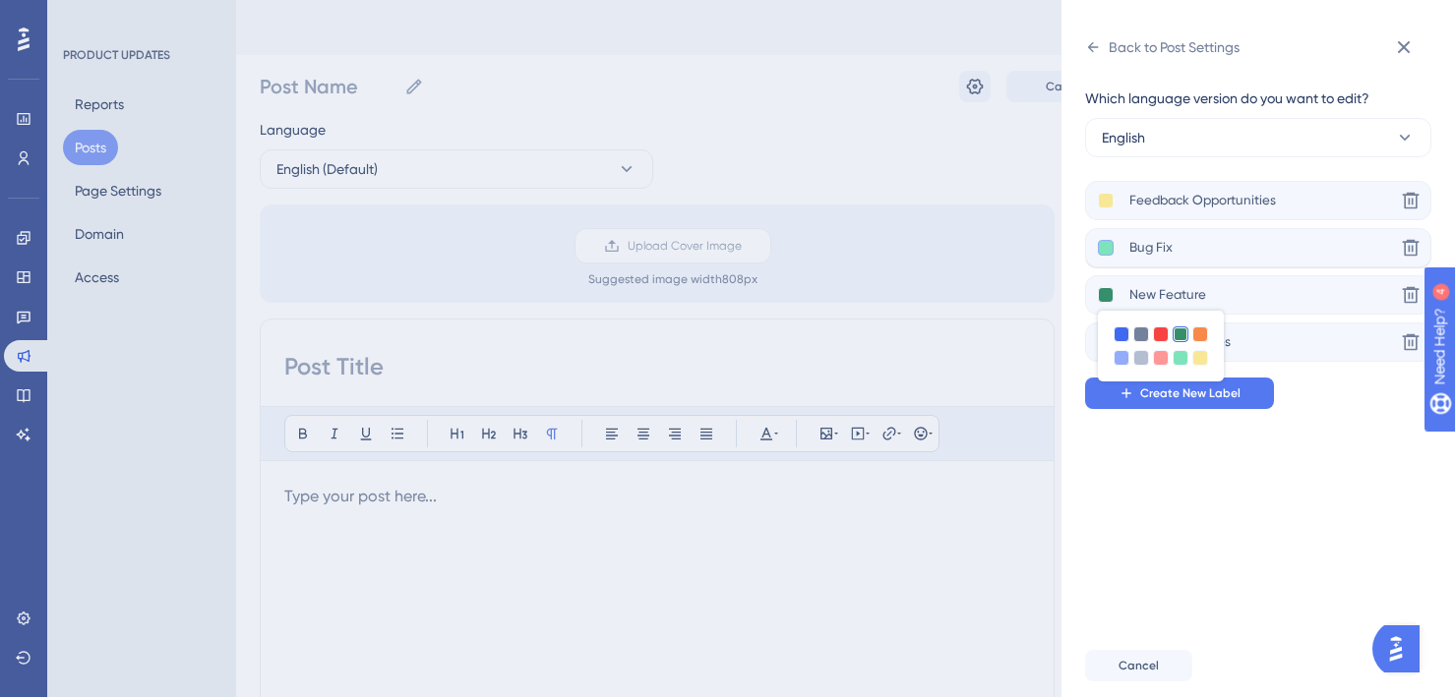
click at [1107, 243] on button at bounding box center [1106, 248] width 16 height 16
click at [1165, 290] on div at bounding box center [1161, 287] width 16 height 16
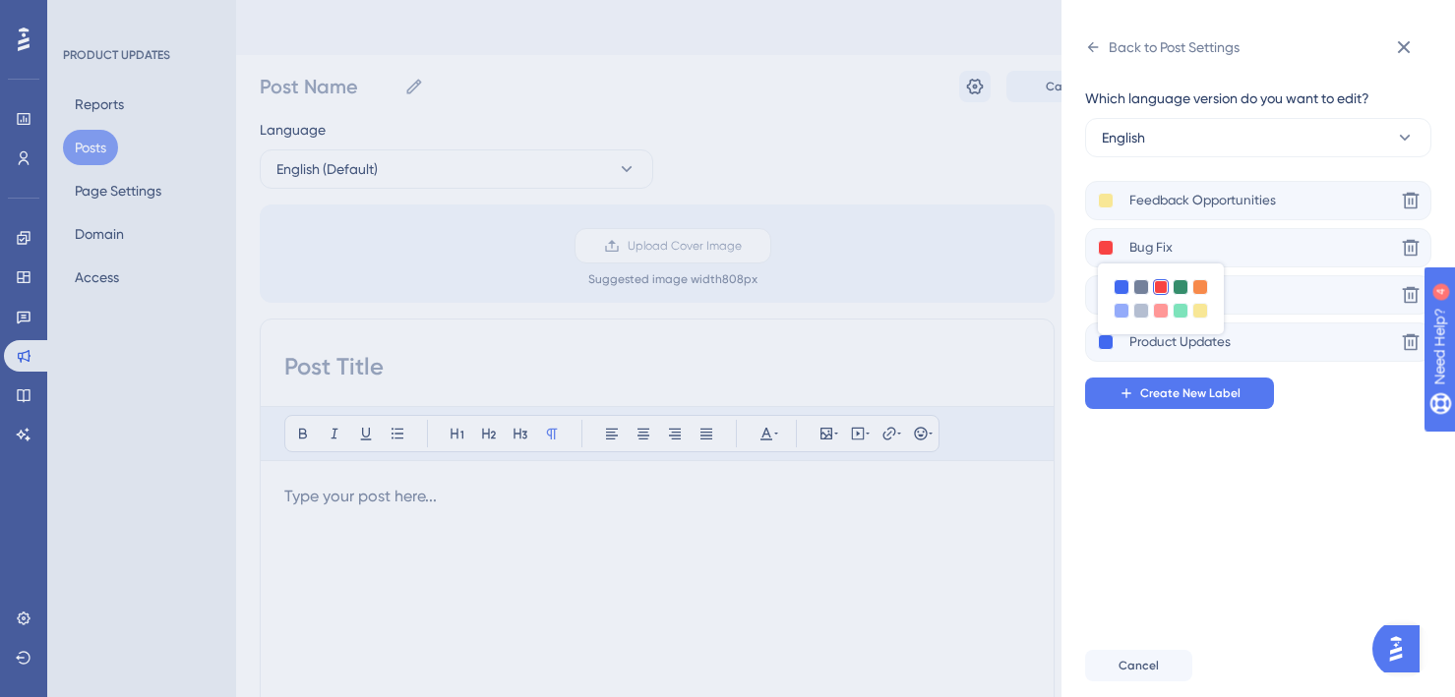
click at [1164, 494] on div "Which language version do you want to edit? English Feedback Opportunities Dele…" at bounding box center [1266, 349] width 362 height 572
click at [1105, 242] on button at bounding box center [1106, 248] width 16 height 16
click at [1160, 313] on div at bounding box center [1161, 311] width 16 height 16
click at [1179, 553] on div "Which language version do you want to edit? English Feedback Opportunities Dele…" at bounding box center [1266, 349] width 362 height 572
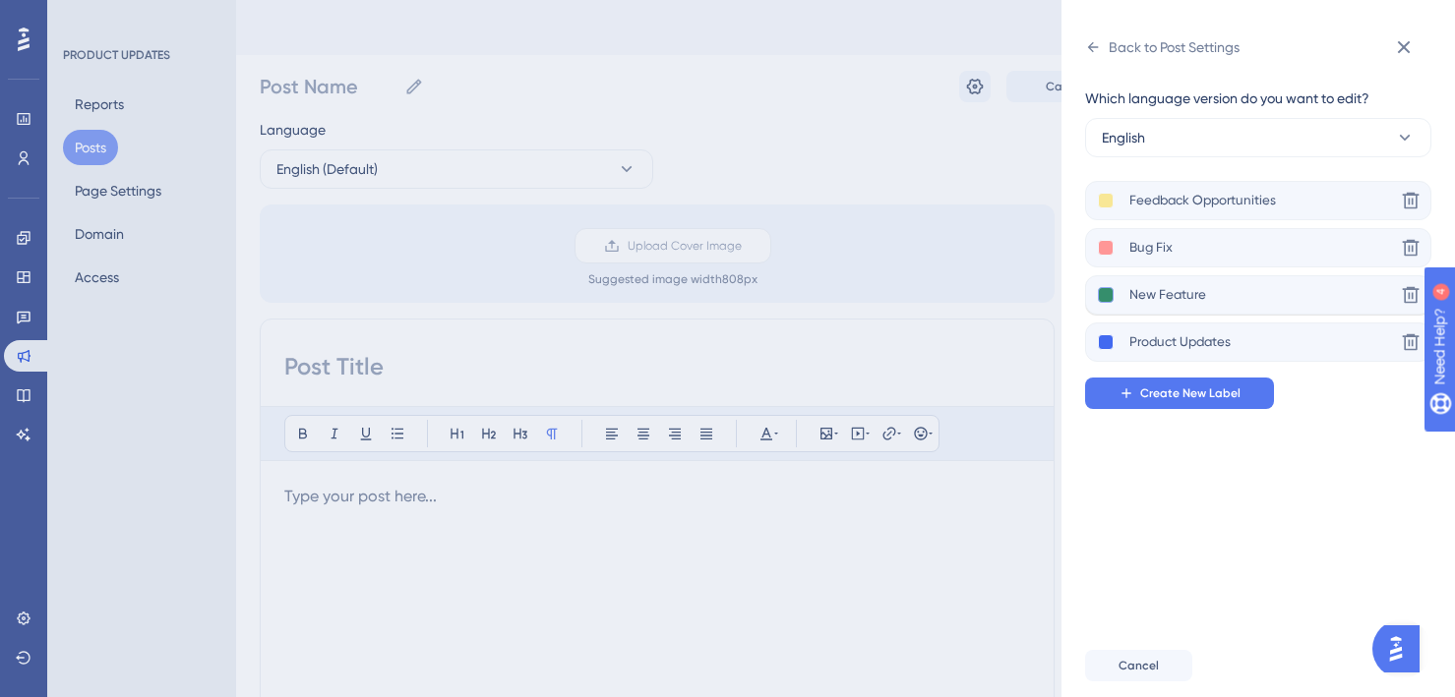
click at [1109, 287] on button at bounding box center [1106, 295] width 16 height 16
click at [1177, 358] on div at bounding box center [1181, 358] width 16 height 16
click at [1158, 575] on div "Which language version do you want to edit? English Feedback Opportunities Dele…" at bounding box center [1266, 349] width 362 height 572
click at [1131, 52] on div "Back to Post Settings" at bounding box center [1174, 47] width 131 height 24
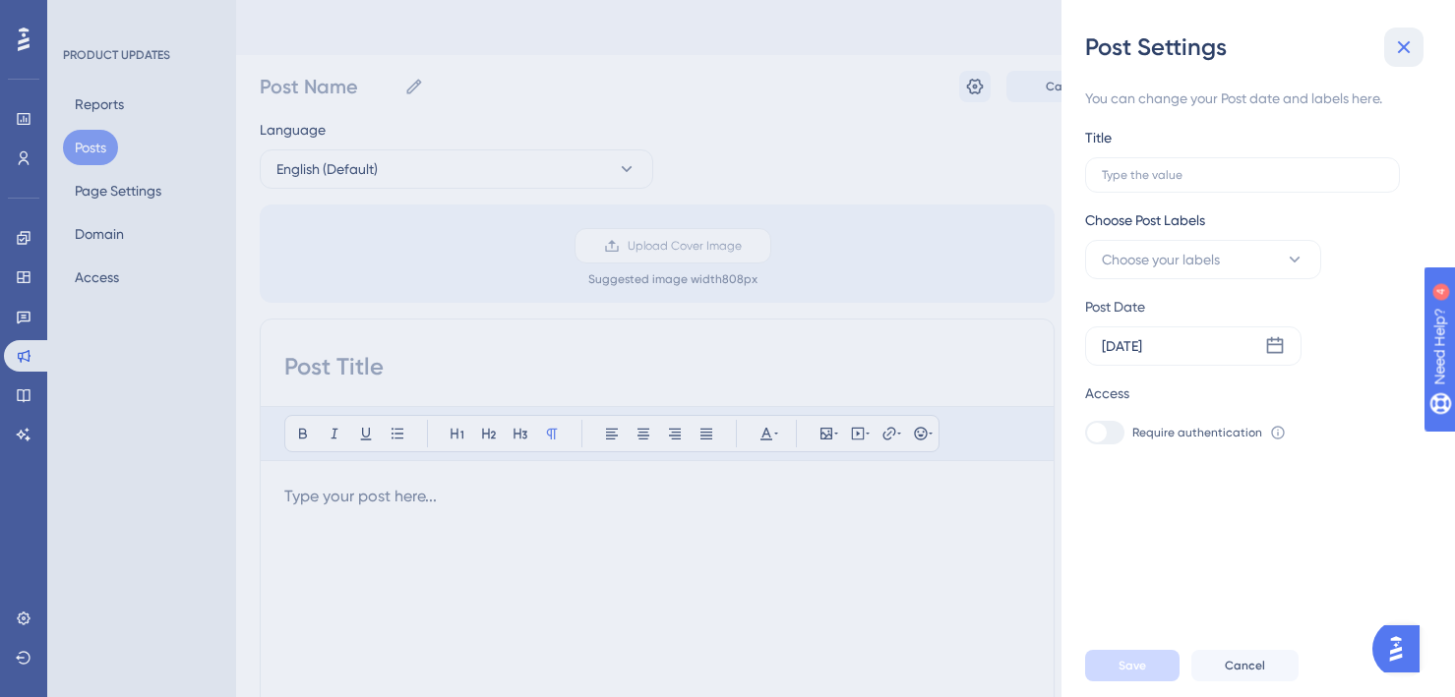
click at [1401, 45] on icon at bounding box center [1404, 47] width 13 height 13
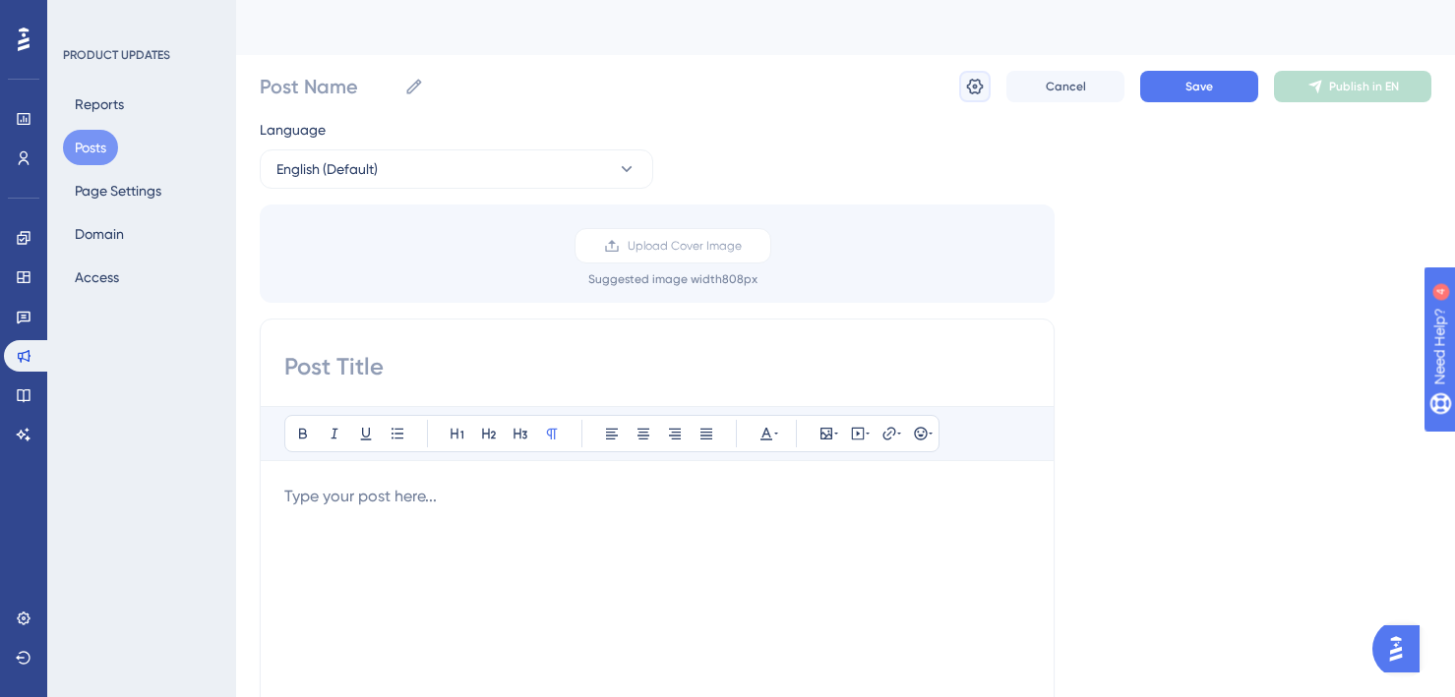
click at [973, 87] on icon at bounding box center [975, 87] width 17 height 16
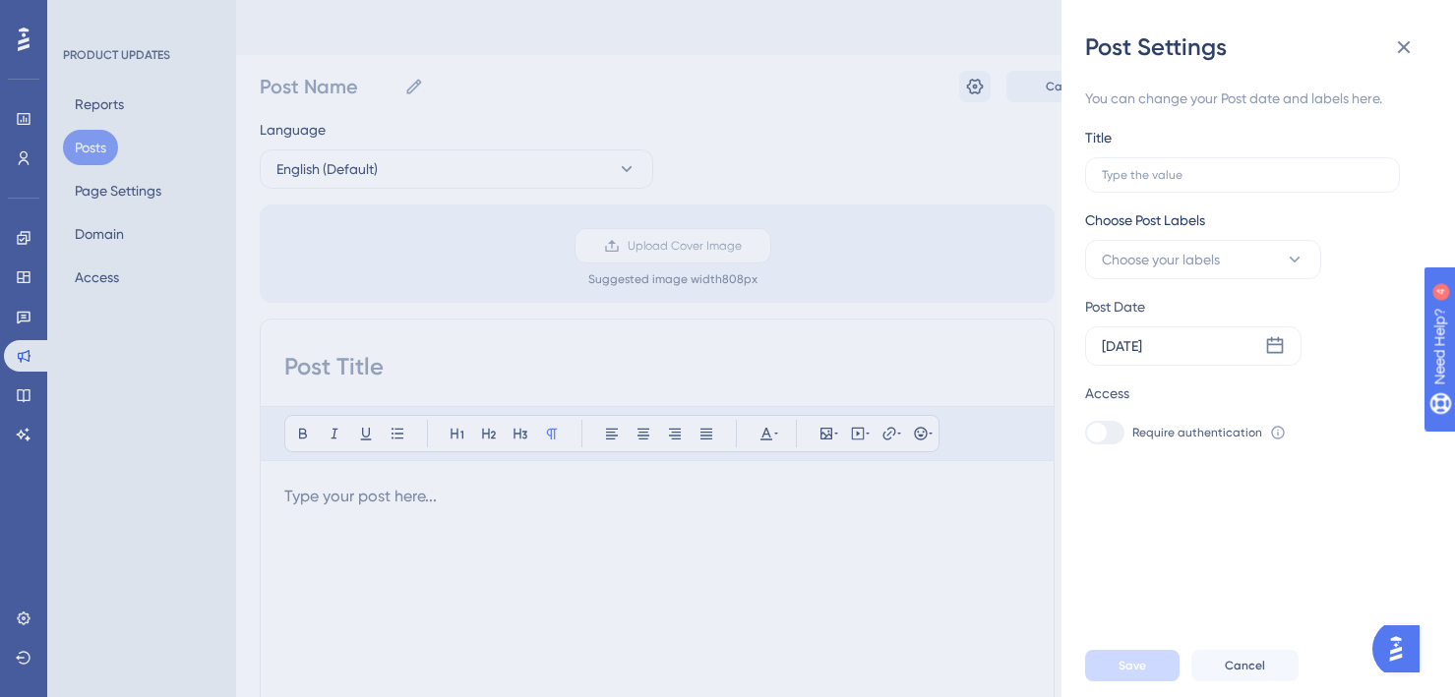
click at [483, 80] on div "Post Settings You can change your Post date and labels here. Title Choose Post …" at bounding box center [727, 348] width 1455 height 697
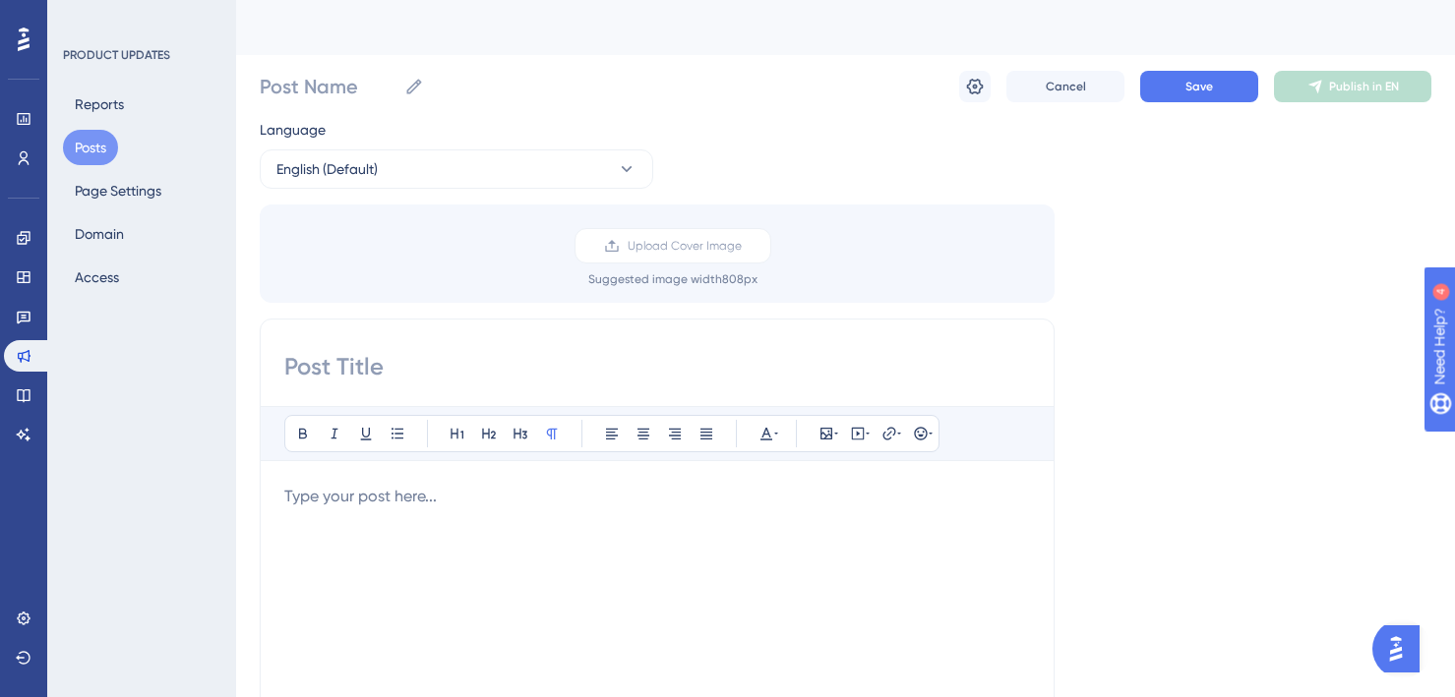
click at [87, 150] on button "Posts" at bounding box center [90, 147] width 55 height 35
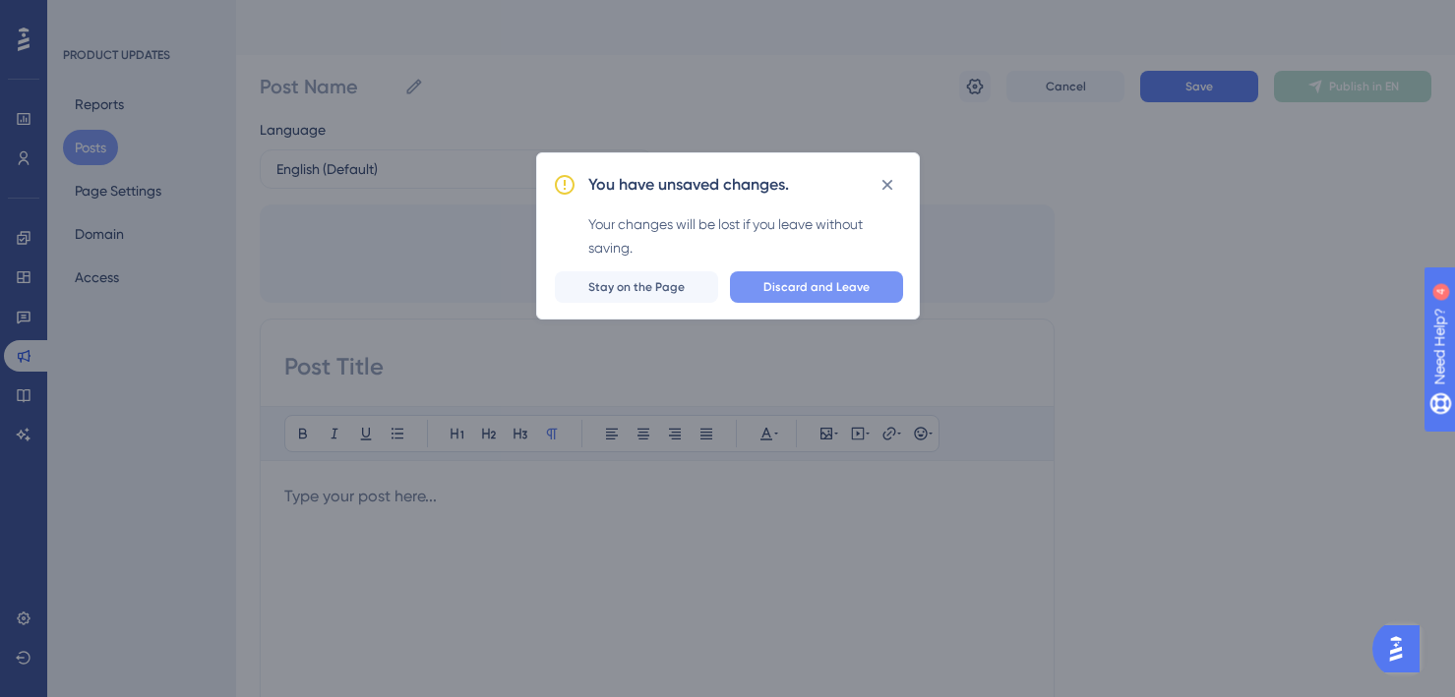
click at [841, 273] on button "Discard and Leave" at bounding box center [816, 286] width 173 height 31
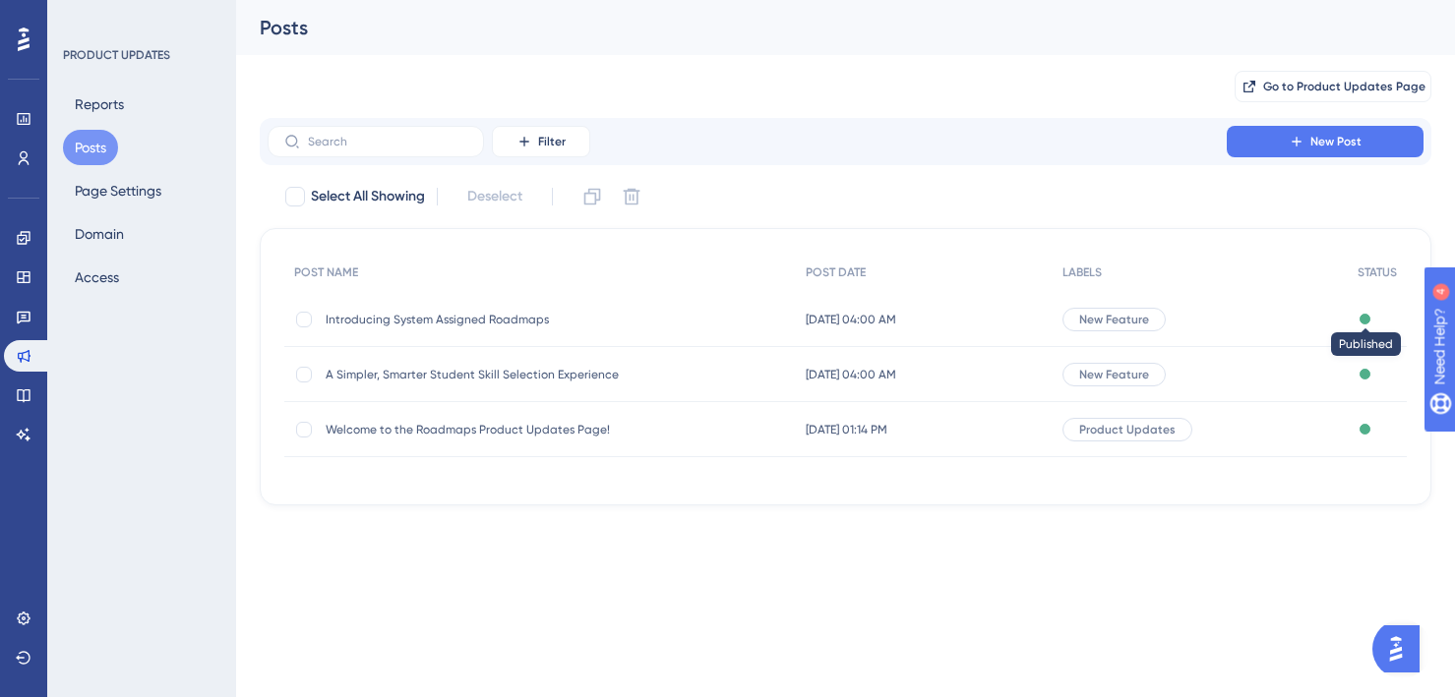
click at [1365, 324] on div at bounding box center [1364, 319] width 11 height 11
click at [517, 275] on div "POST NAME" at bounding box center [540, 273] width 512 height 40
click at [216, 321] on div "PRODUCT UPDATES Reports Posts Page Settings Domain Access" at bounding box center [141, 348] width 189 height 697
click at [1324, 137] on span "New Post" at bounding box center [1335, 142] width 51 height 16
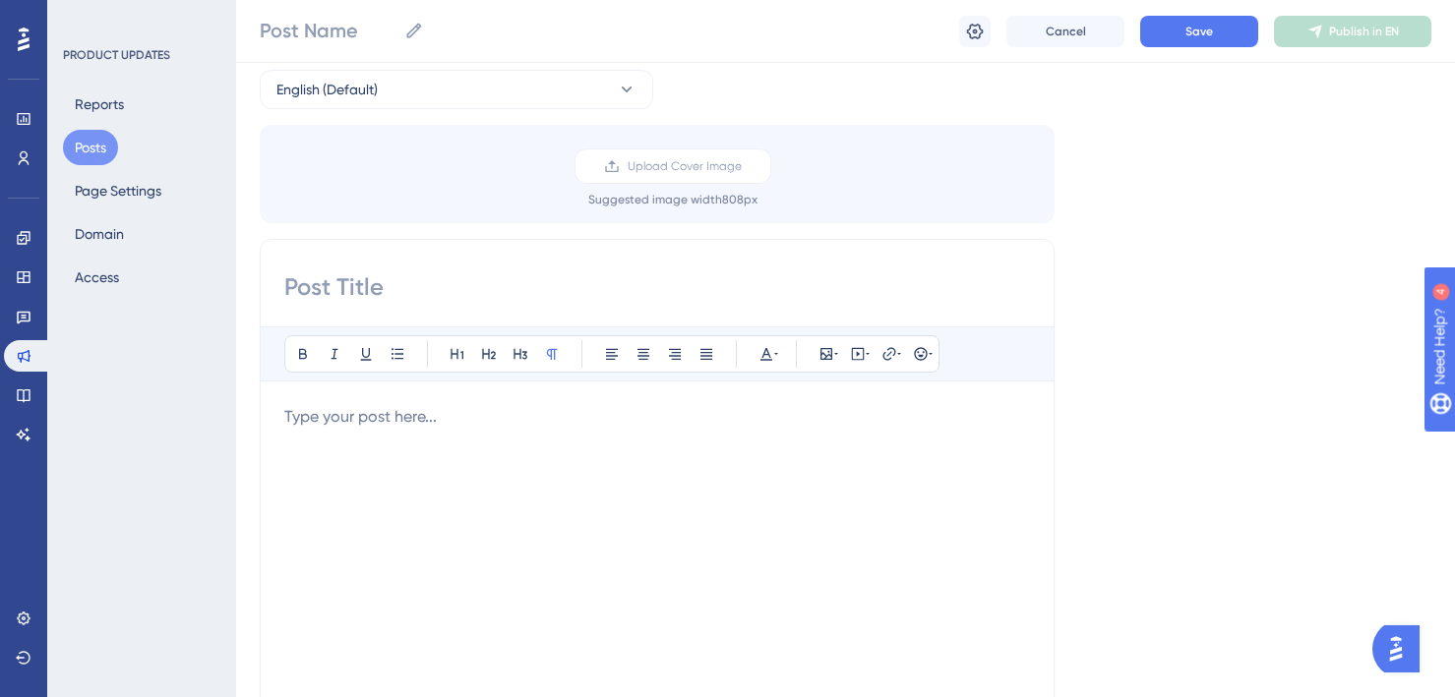
scroll to position [91, 0]
click at [363, 415] on p at bounding box center [657, 413] width 746 height 24
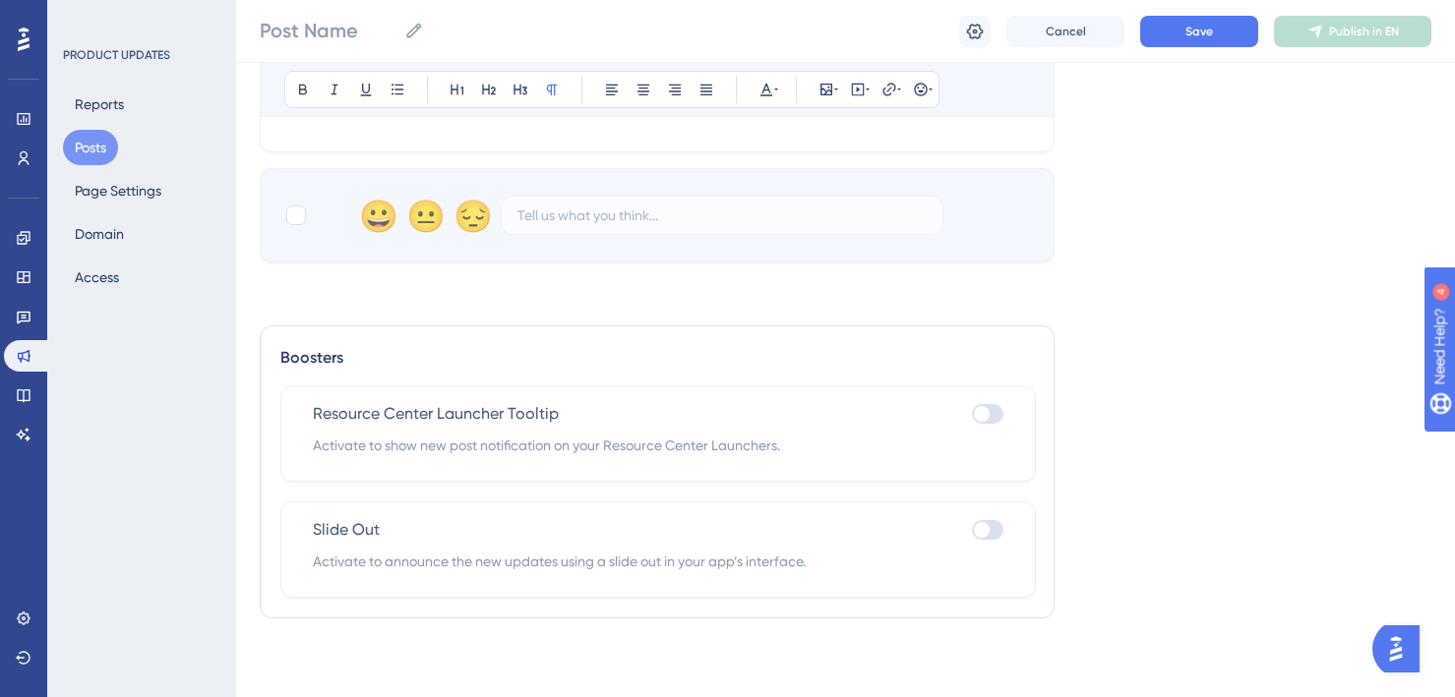
scroll to position [788, 0]
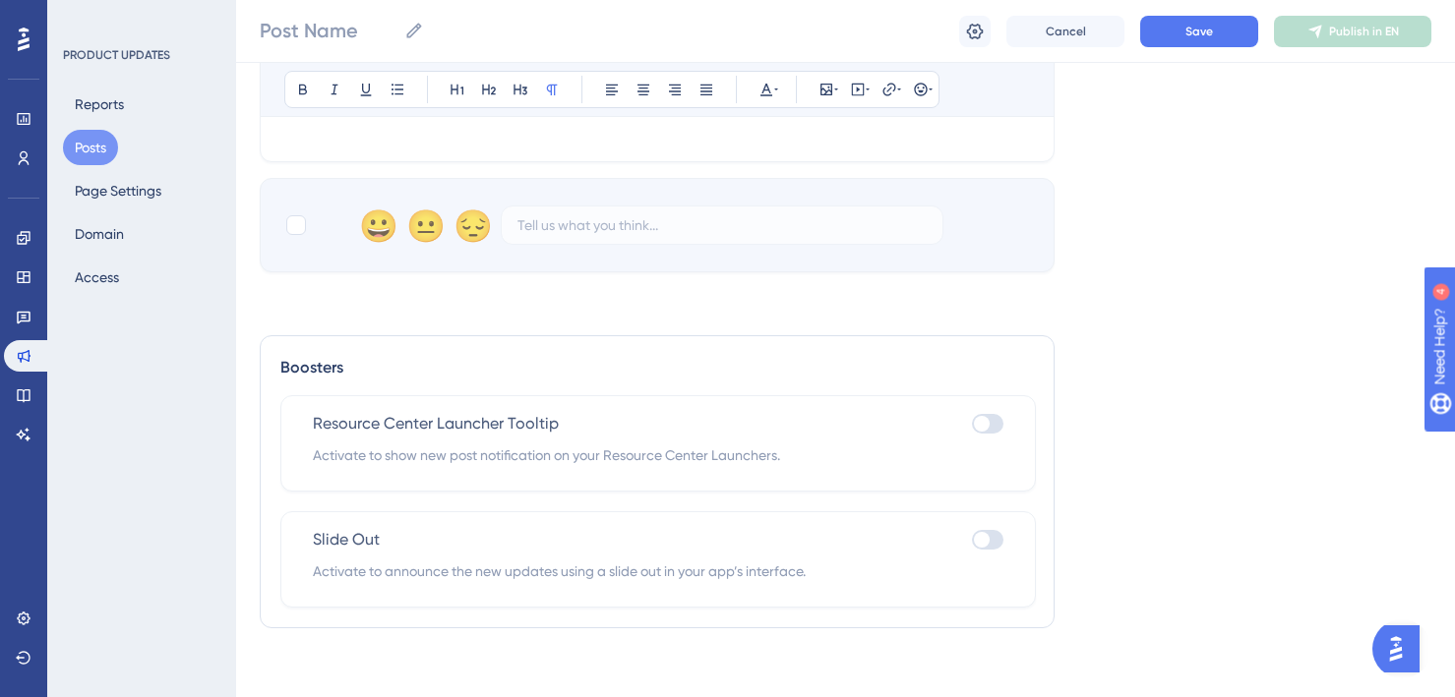
click at [548, 231] on div "😀 😐 😔" at bounding box center [651, 225] width 584 height 39
click at [284, 224] on div at bounding box center [296, 225] width 24 height 24
click at [469, 223] on div "😔" at bounding box center [469, 225] width 37 height 37
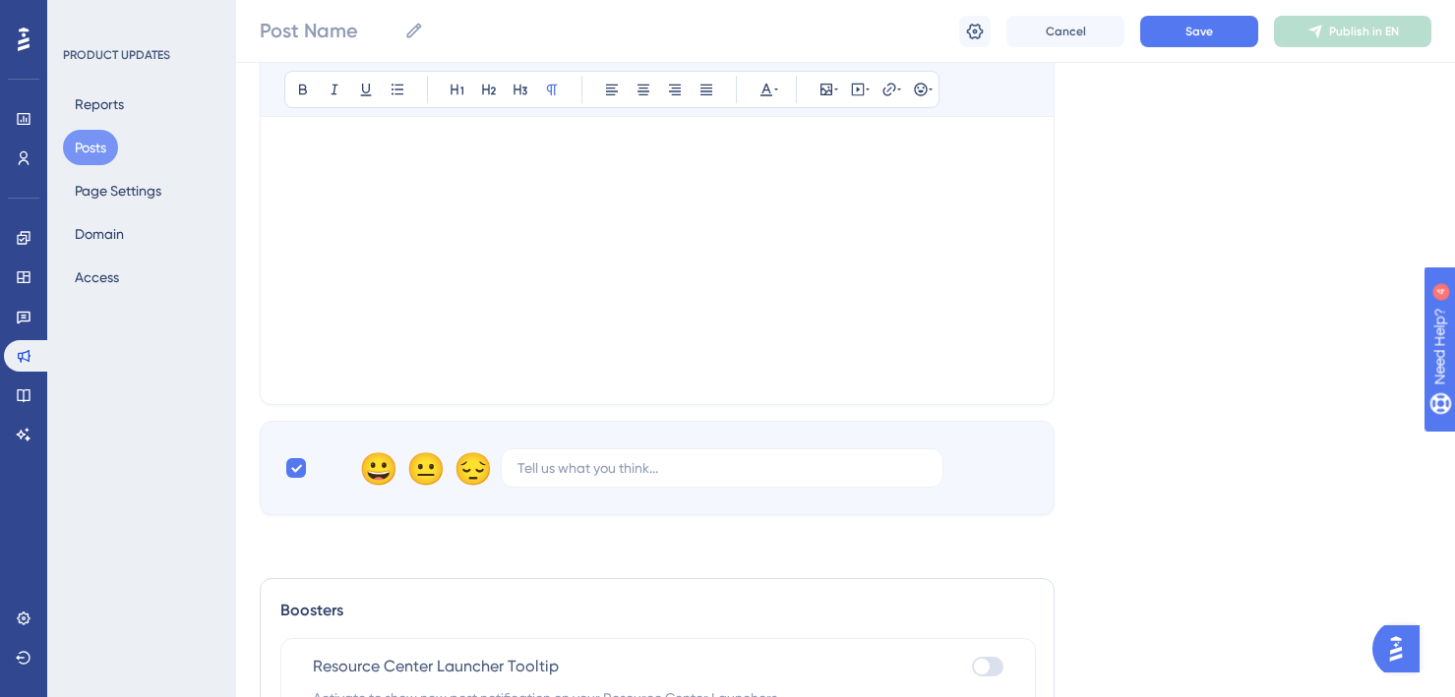
scroll to position [506, 0]
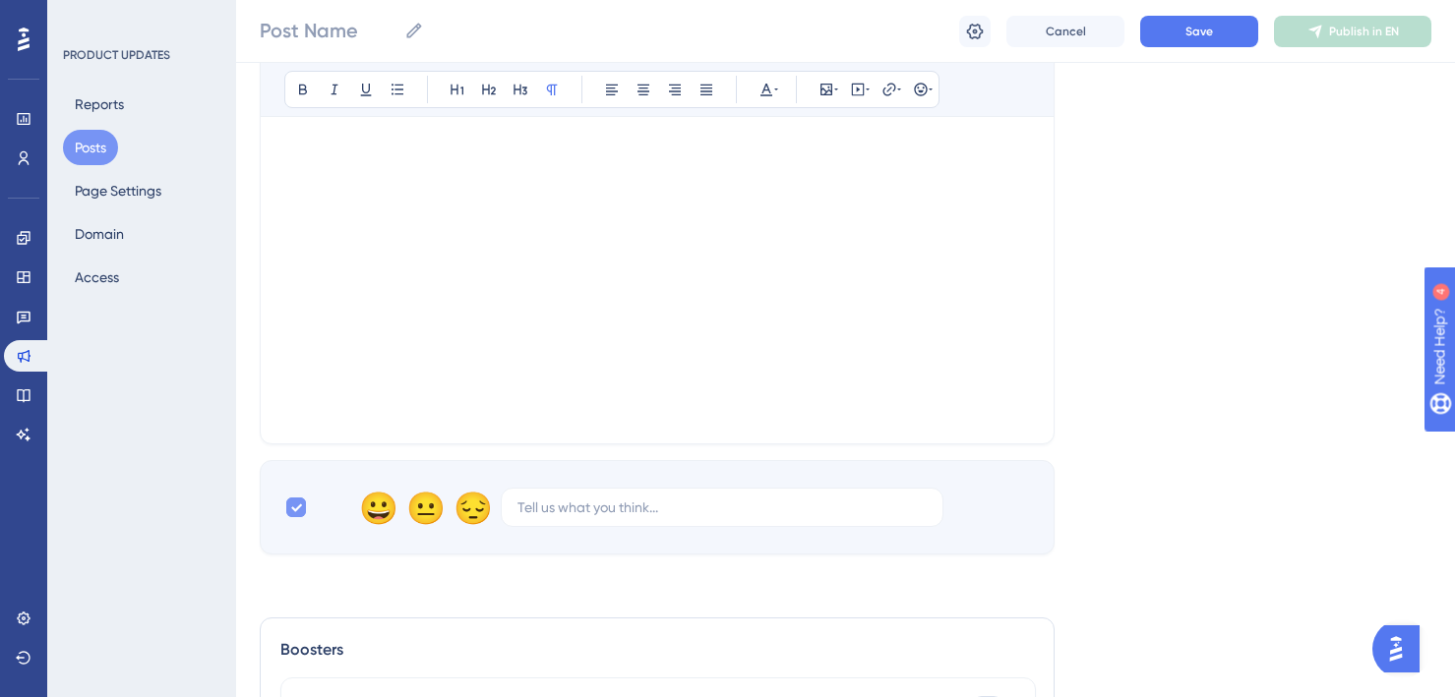
click at [296, 508] on icon at bounding box center [296, 509] width 11 height 8
click at [407, 510] on div "😀 😐 😔" at bounding box center [651, 507] width 584 height 39
click at [552, 518] on div "😀 😐 😔" at bounding box center [651, 507] width 584 height 39
click at [284, 506] on div at bounding box center [296, 508] width 24 height 24
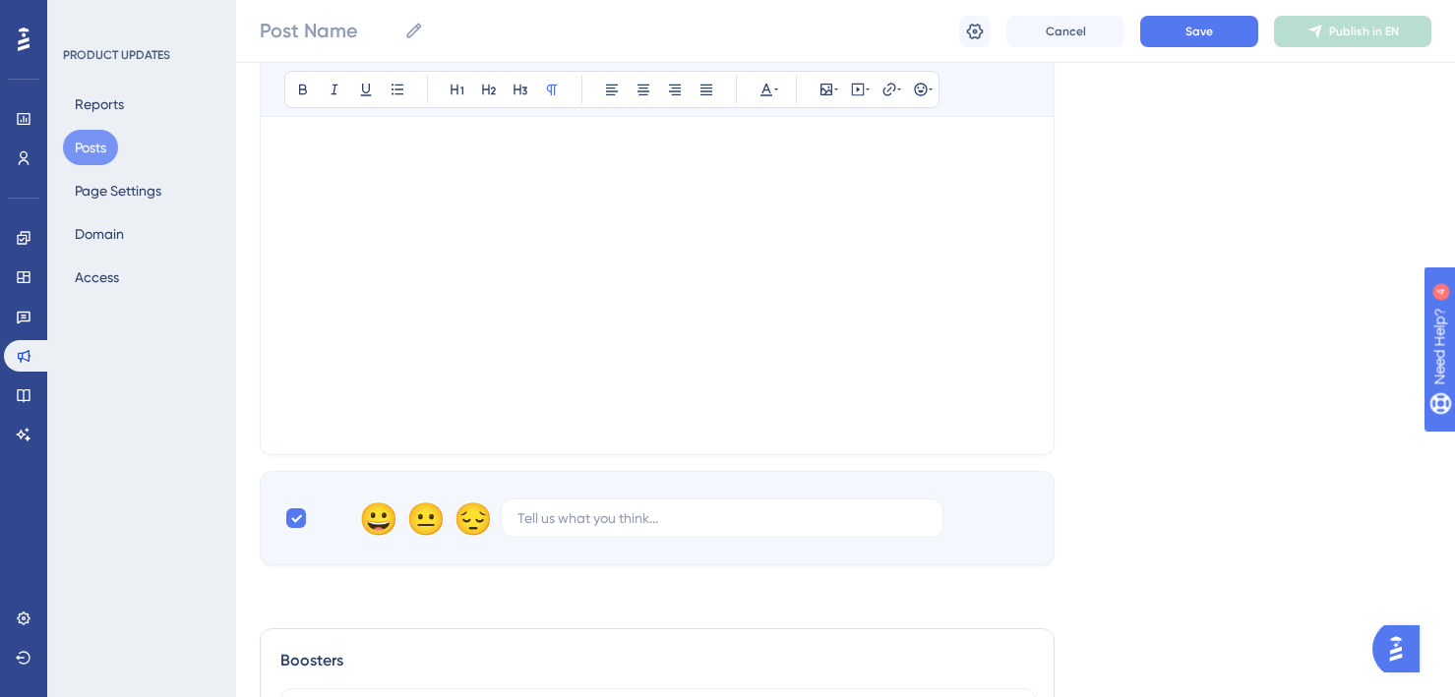
click at [607, 192] on div at bounding box center [657, 214] width 746 height 433
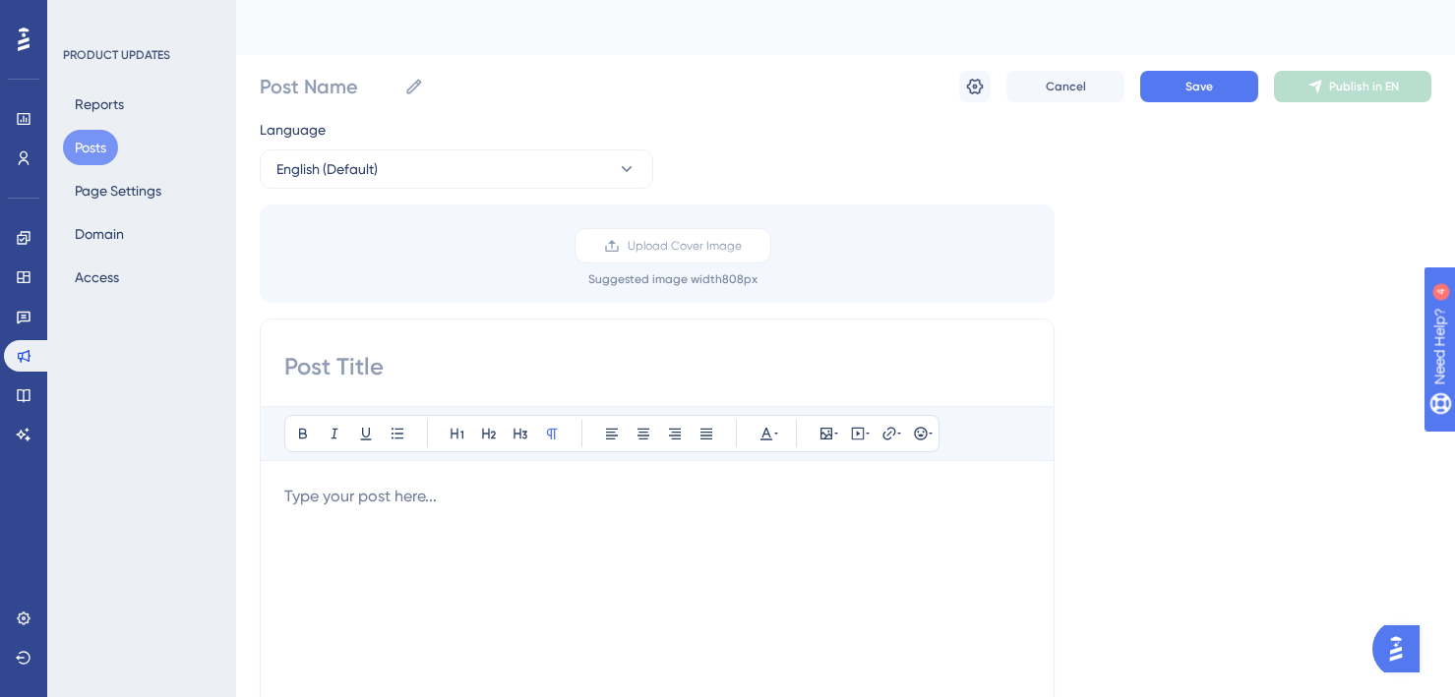
scroll to position [4, 0]
click at [469, 352] on input at bounding box center [657, 362] width 746 height 31
click at [438, 161] on button "English (Default)" at bounding box center [456, 165] width 393 height 39
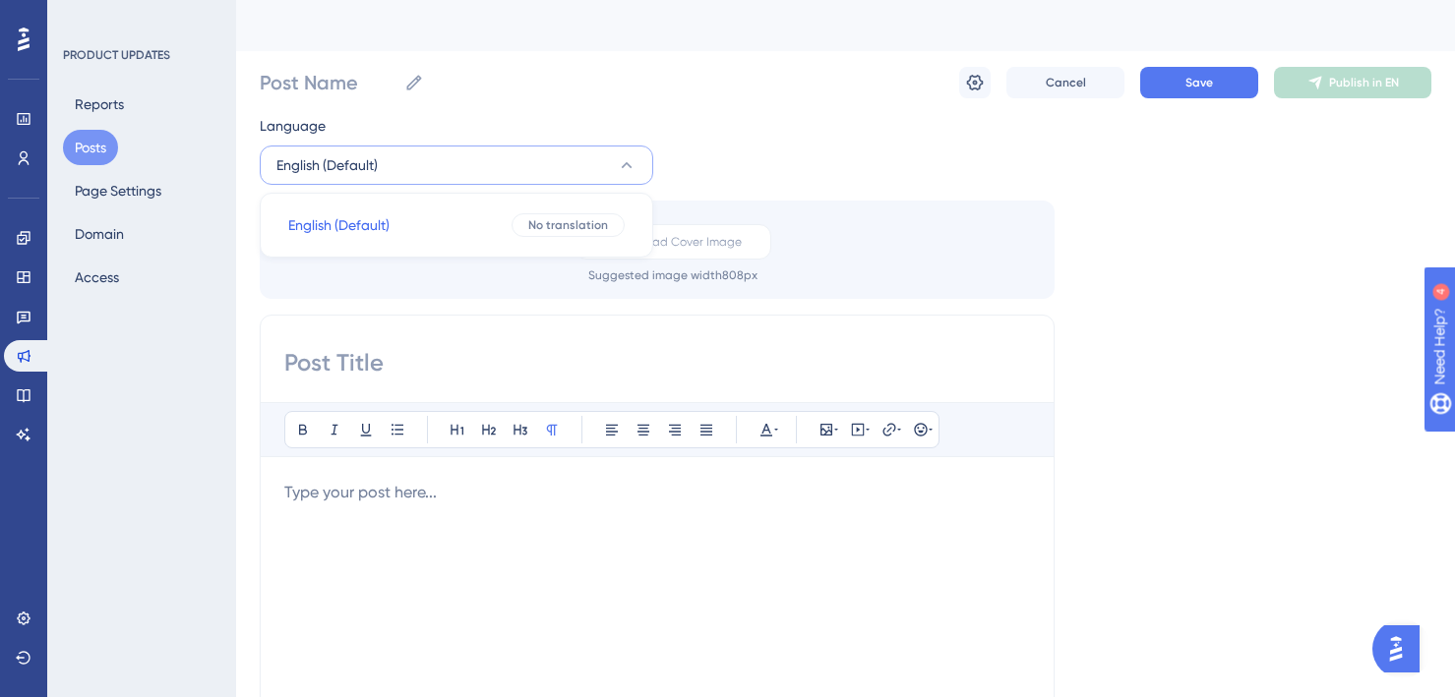
click at [602, 85] on div "Post Name Cancel Save Publish in EN" at bounding box center [846, 82] width 1172 height 63
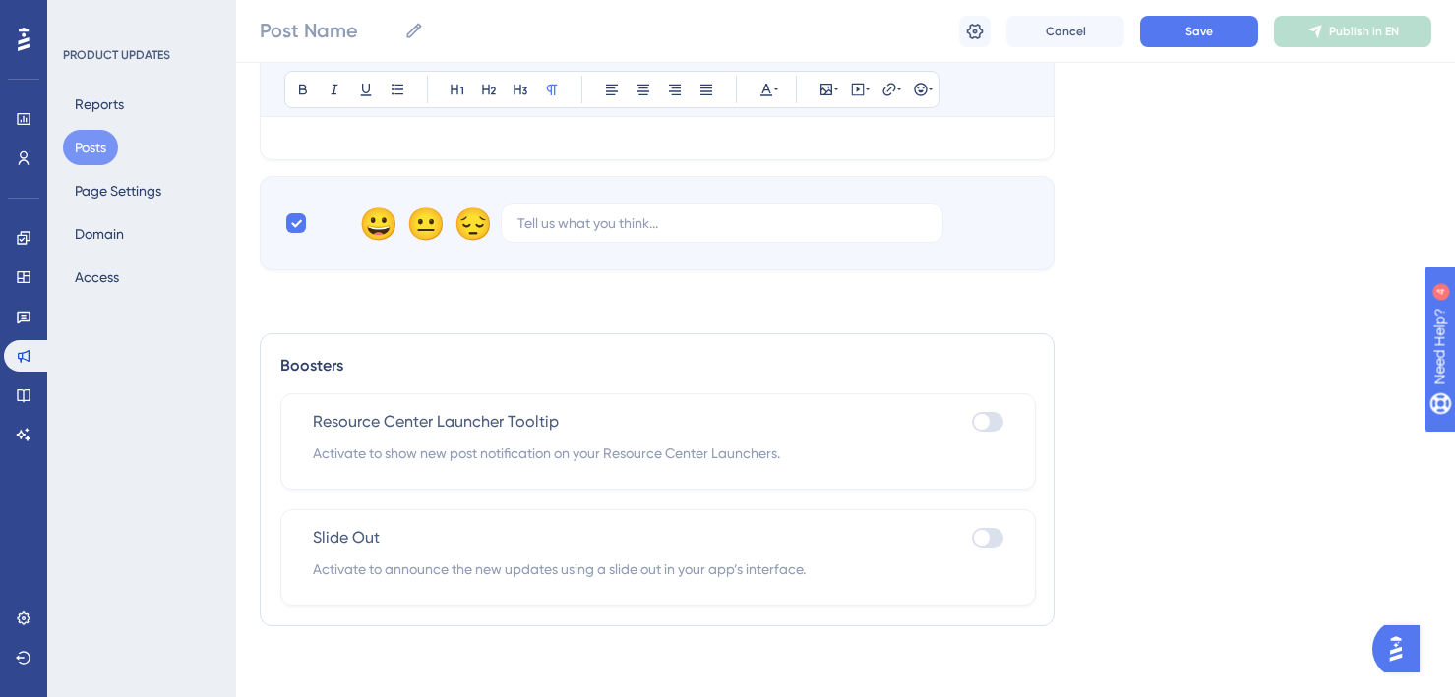
scroll to position [798, 0]
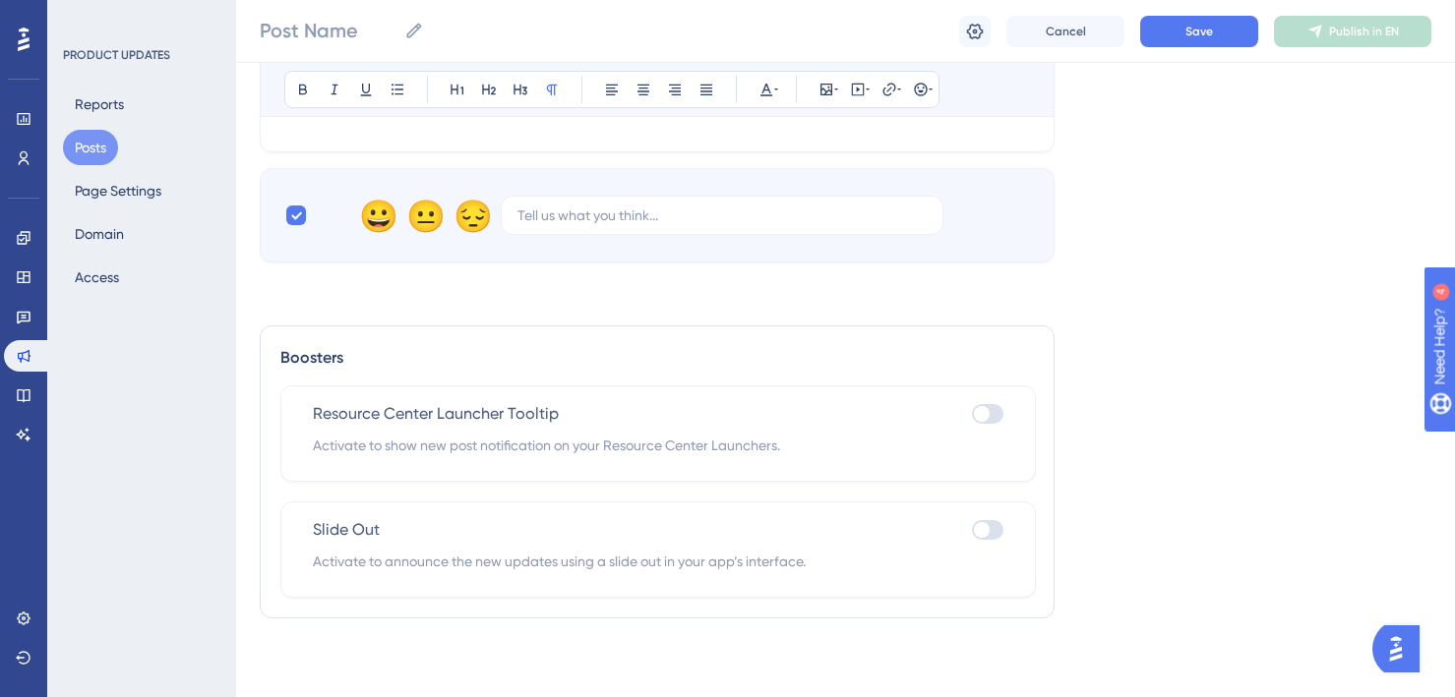
click at [296, 211] on icon at bounding box center [296, 216] width 12 height 16
checkbox input "false"
click at [462, 409] on span "Resource Center Launcher Tooltip" at bounding box center [436, 414] width 246 height 24
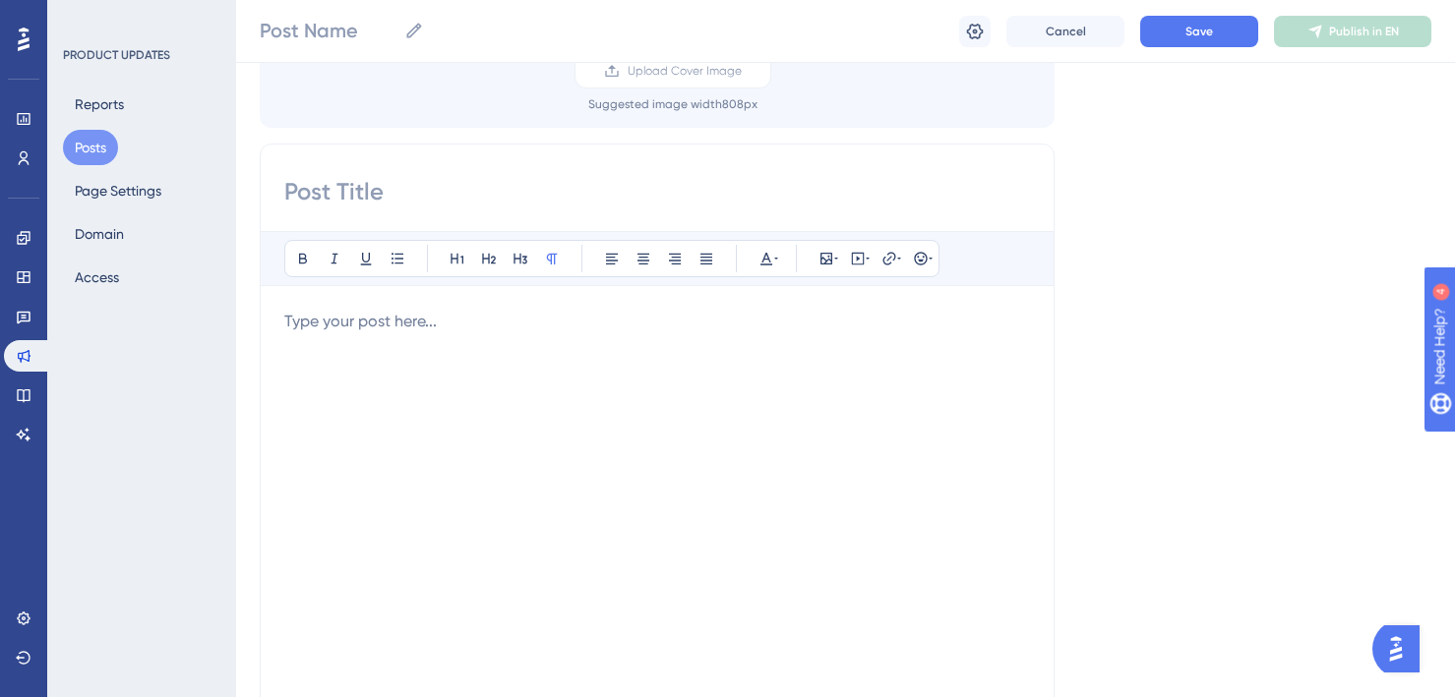
scroll to position [0, 0]
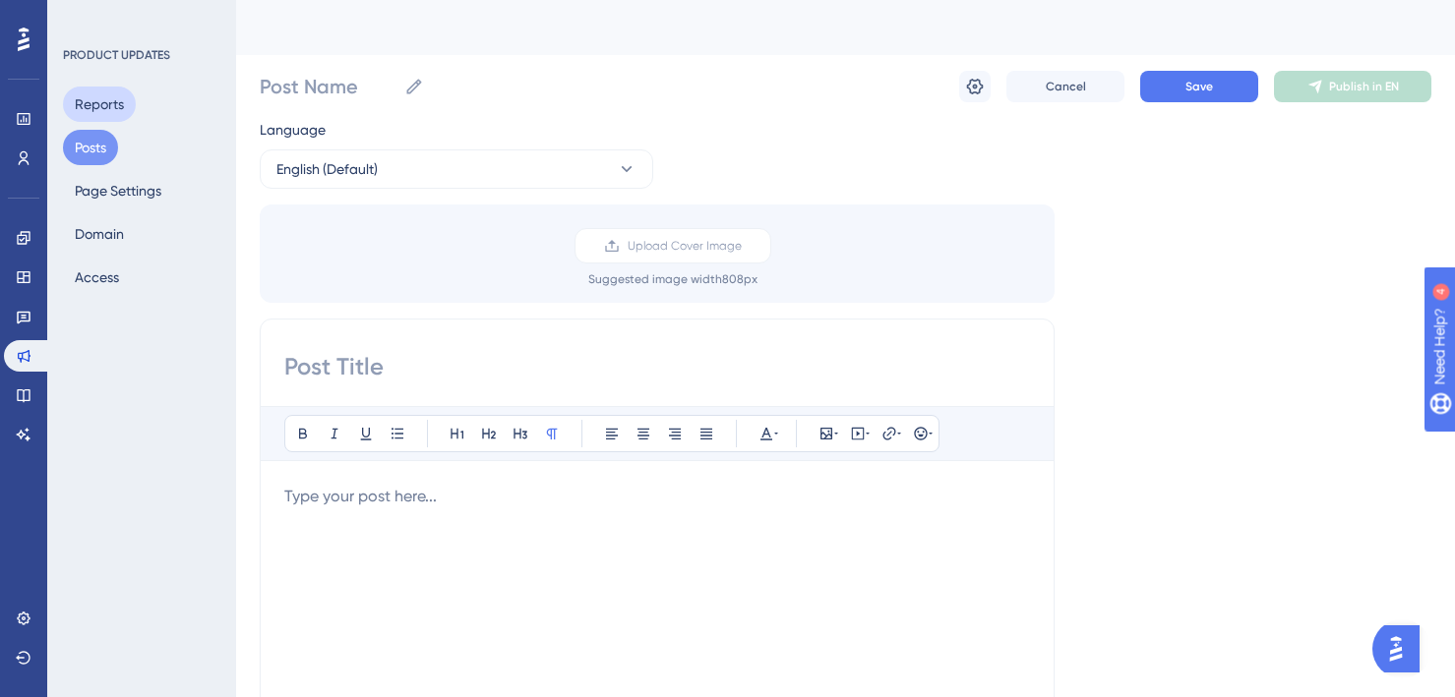
click at [102, 102] on button "Reports" at bounding box center [99, 104] width 73 height 35
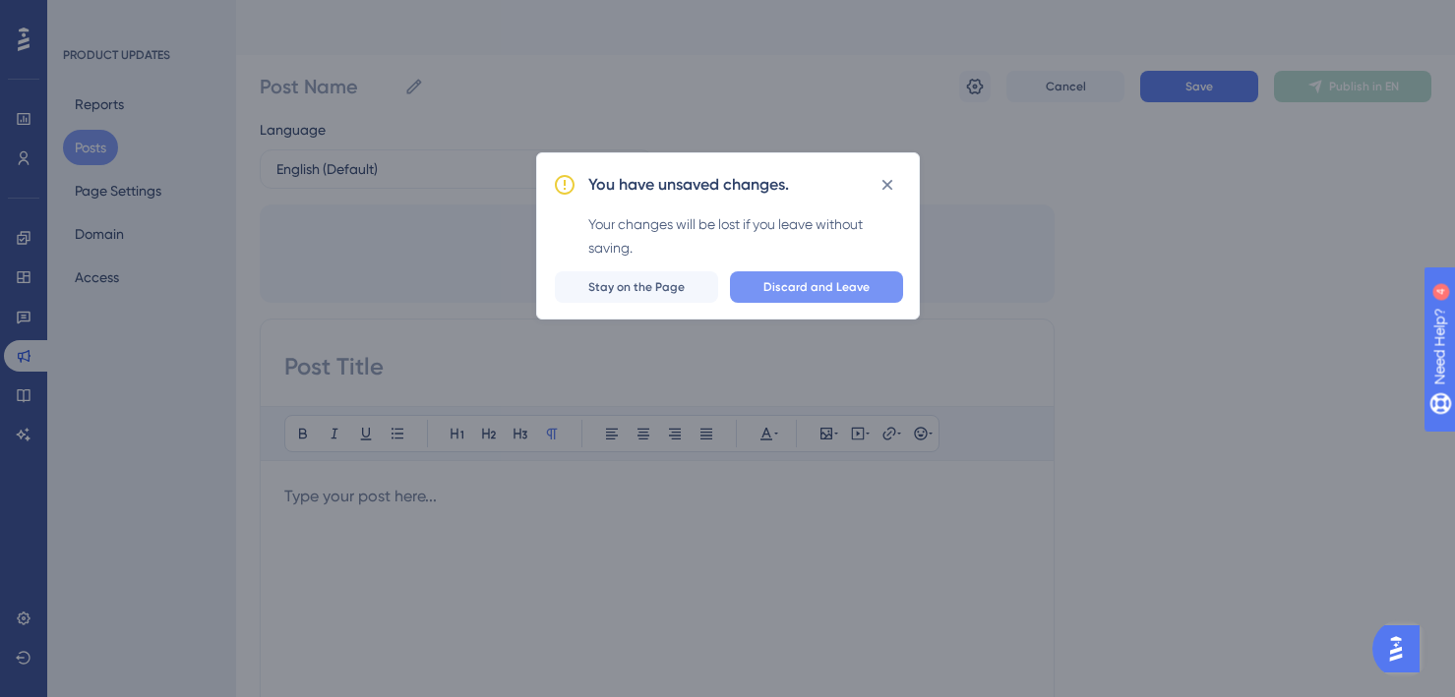
click at [768, 282] on span "Discard and Leave" at bounding box center [816, 287] width 106 height 16
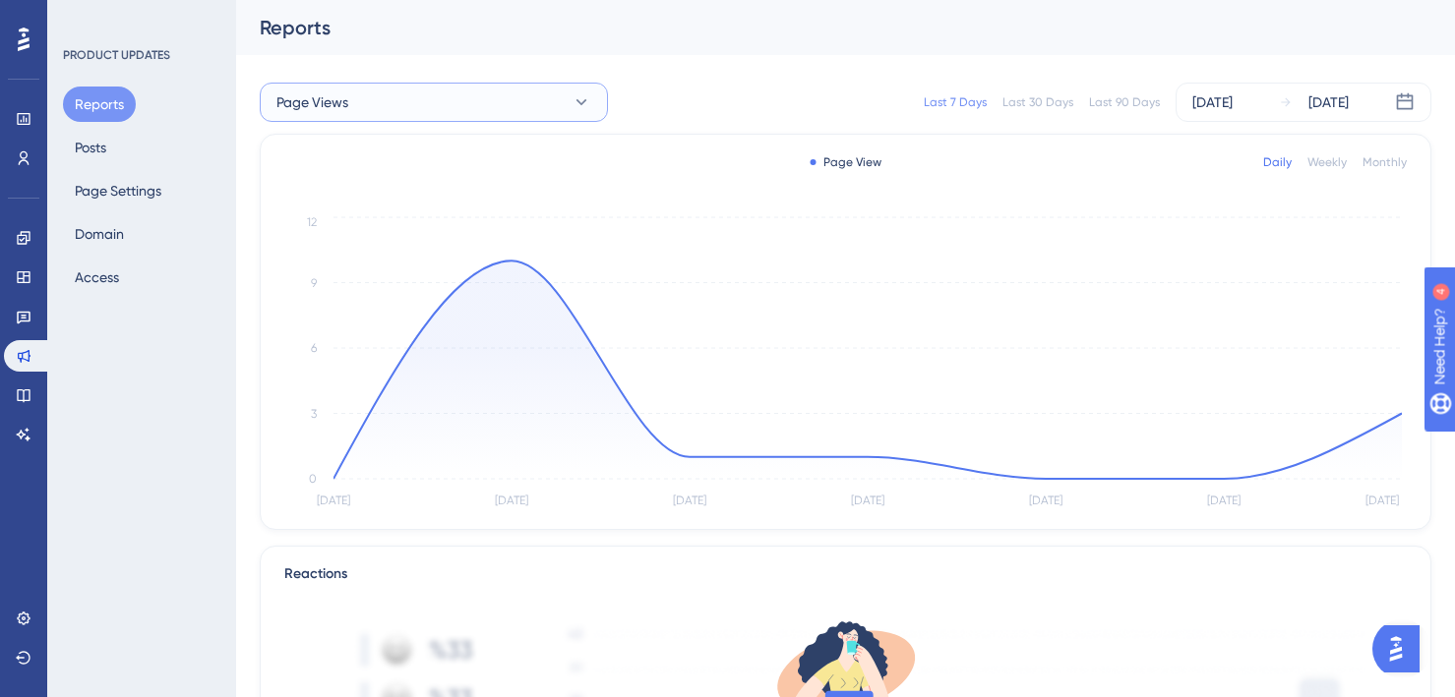
click at [501, 88] on button "Page Views" at bounding box center [434, 102] width 348 height 39
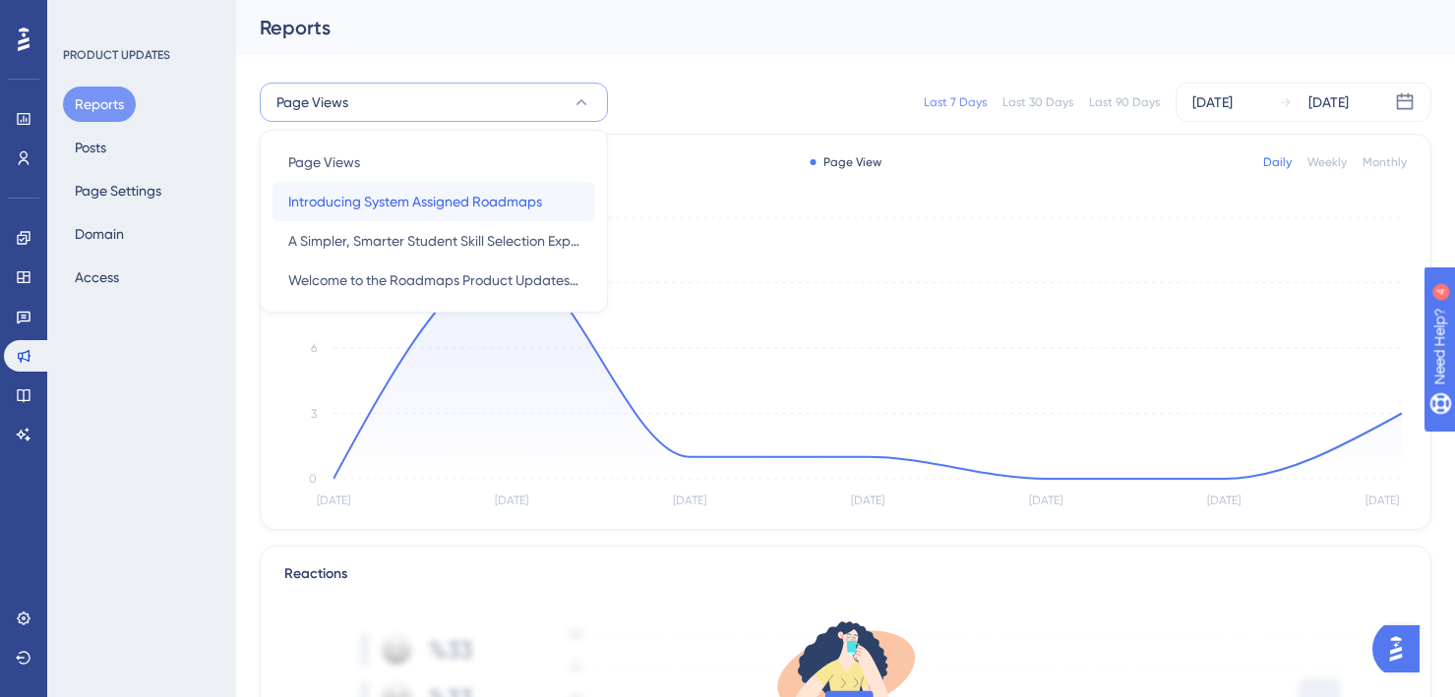
click at [417, 202] on span "Introducing System Assigned Roadmaps" at bounding box center [415, 202] width 254 height 24
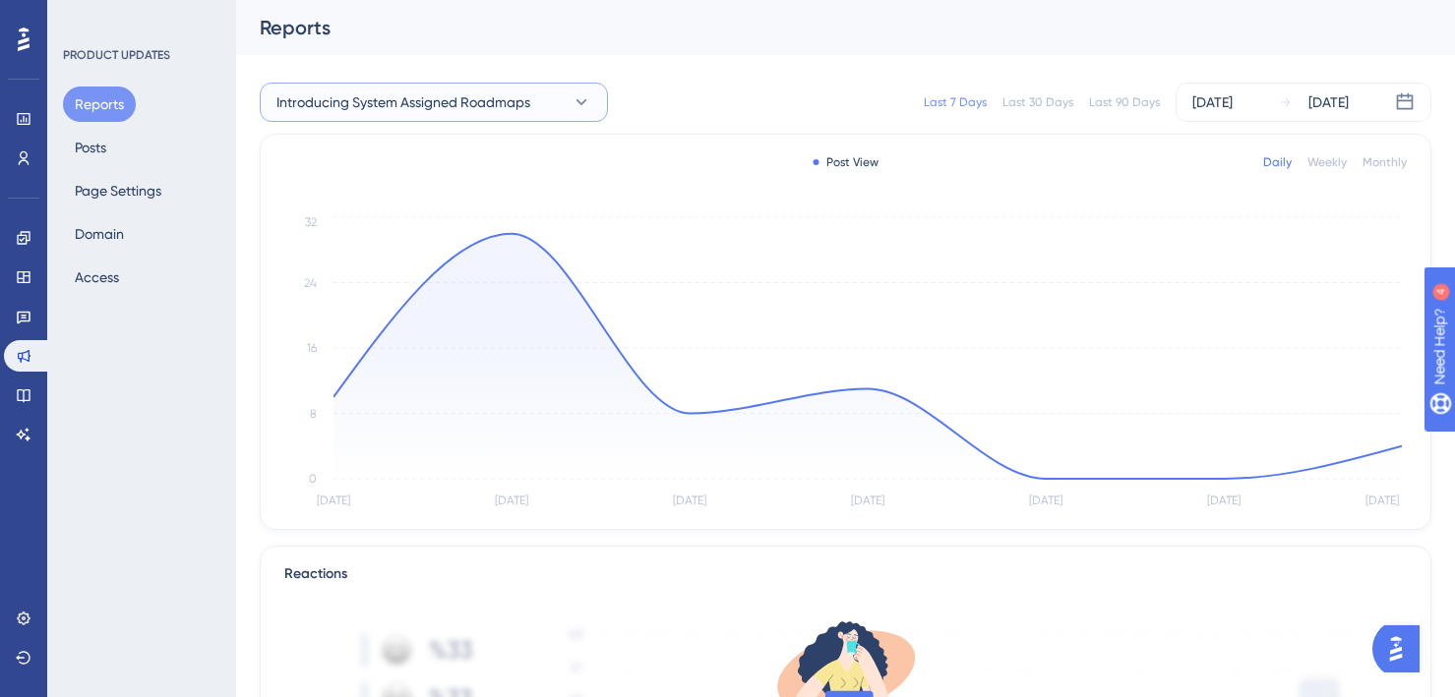
click at [423, 104] on span "Introducing System Assigned Roadmaps" at bounding box center [403, 102] width 254 height 24
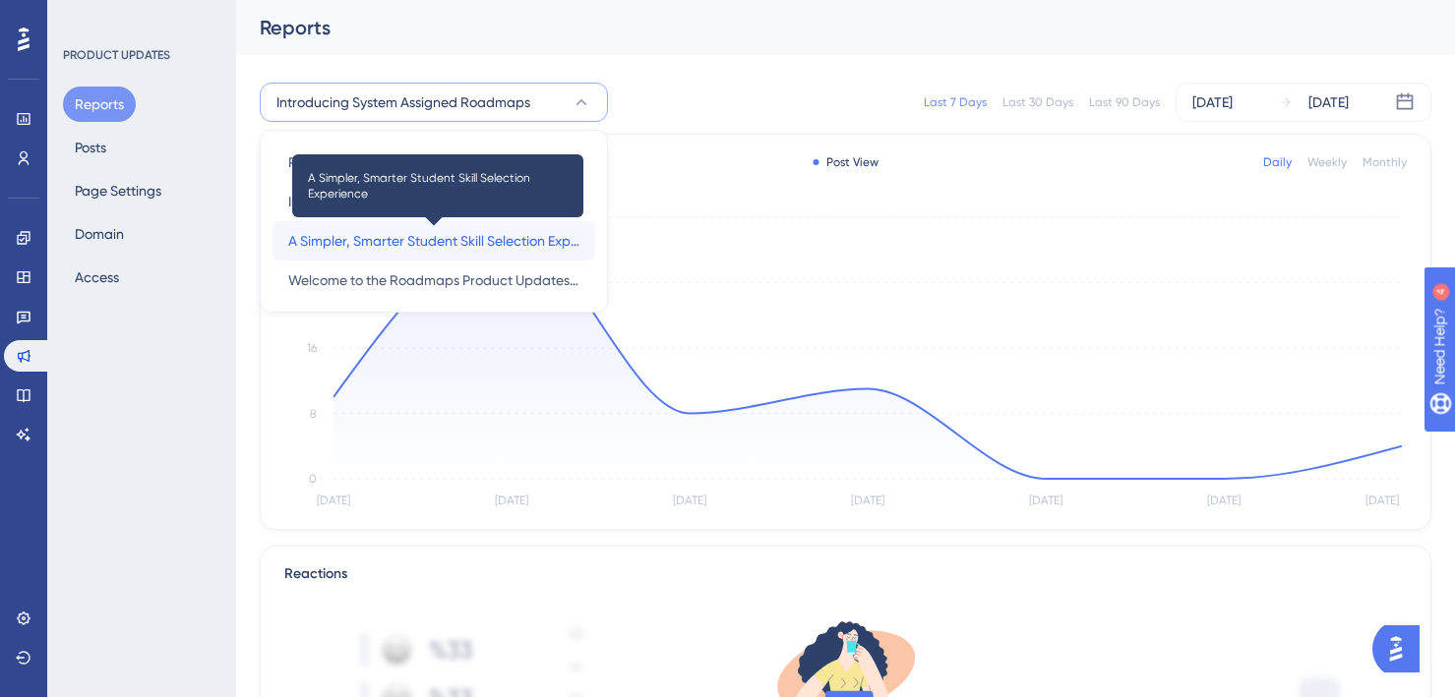
click at [443, 241] on span "A Simpler, Smarter Student Skill Selection Experience" at bounding box center [433, 241] width 291 height 24
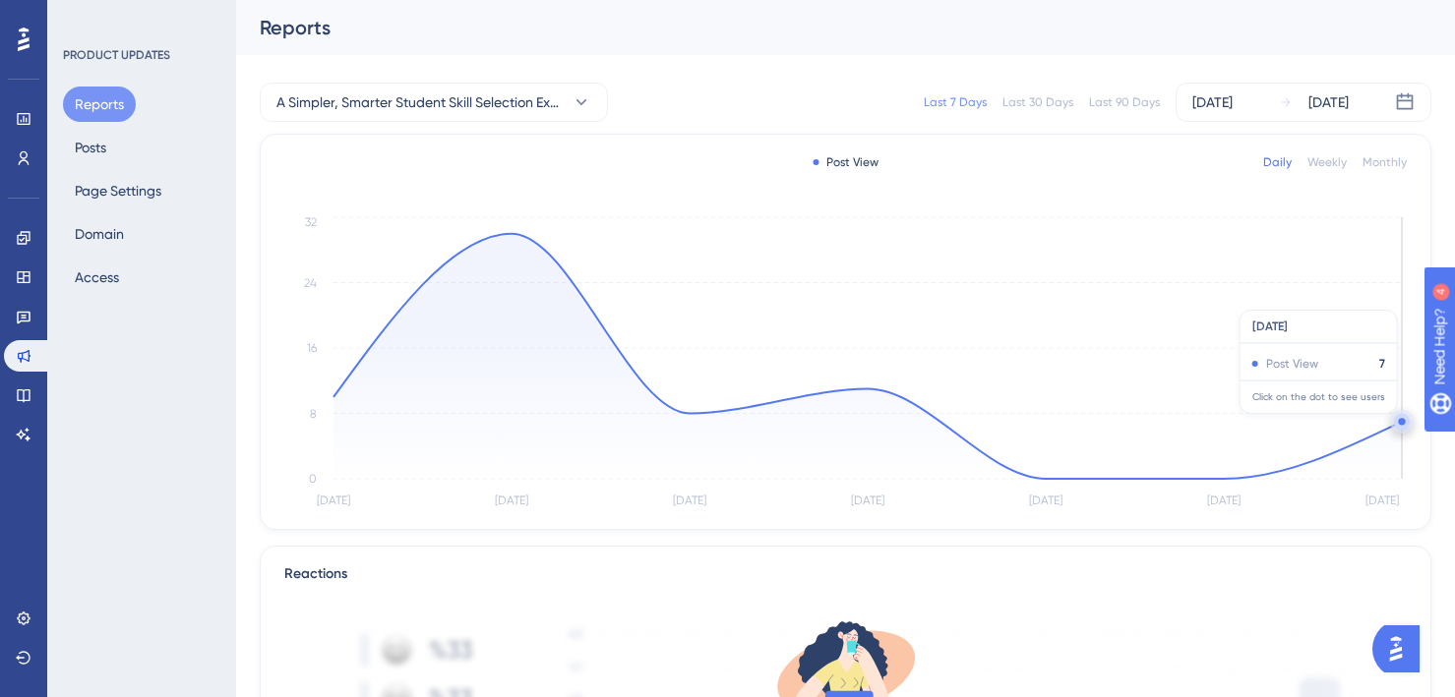
click at [1400, 424] on circle at bounding box center [1401, 421] width 7 height 7
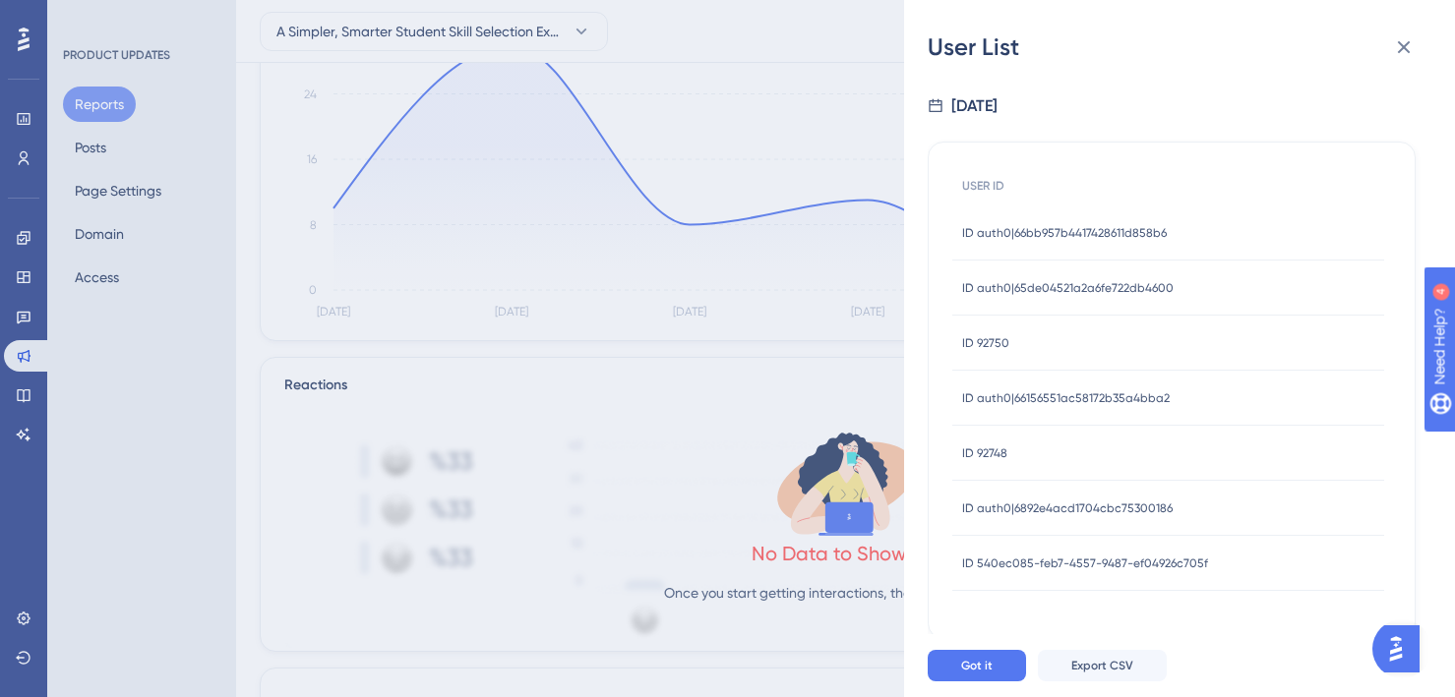
scroll to position [179, 0]
click at [1394, 51] on icon at bounding box center [1404, 47] width 24 height 24
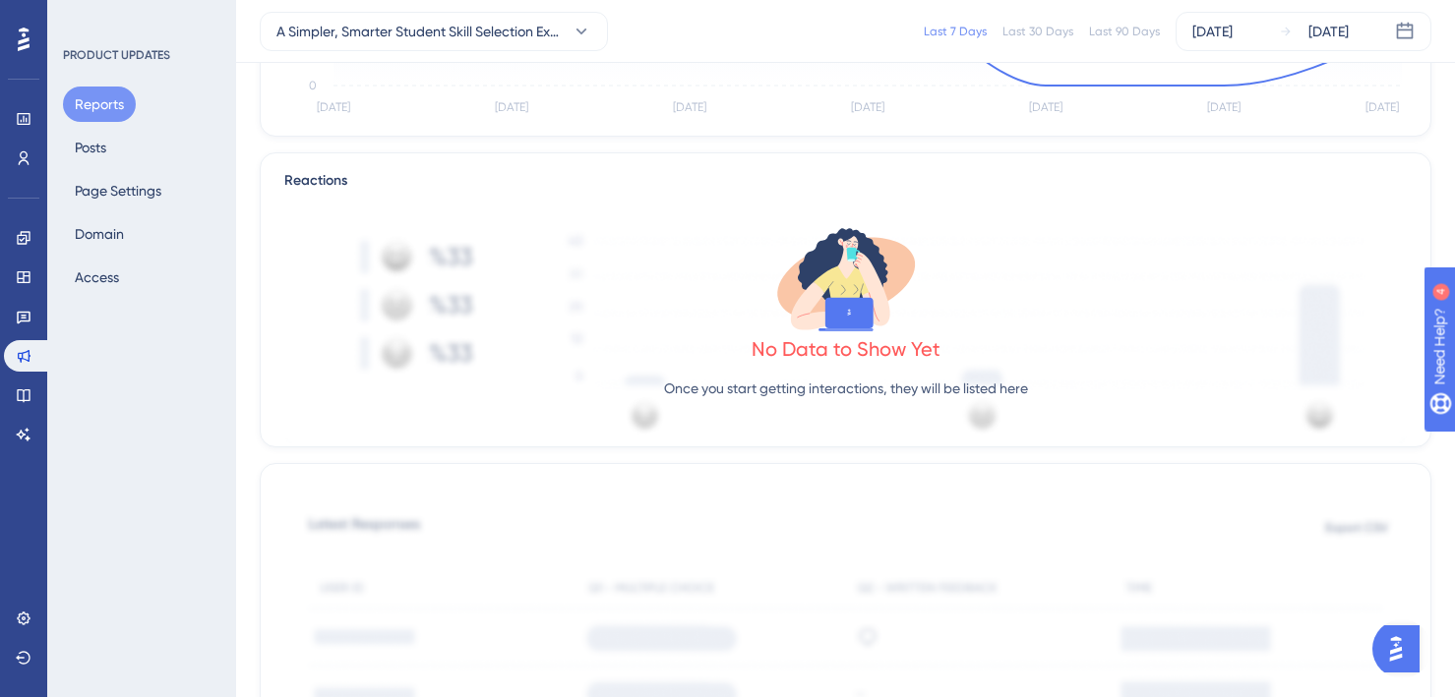
click at [443, 313] on div "No Data to Show Yet Once you start getting interactions, they will be listed he…" at bounding box center [845, 318] width 1122 height 251
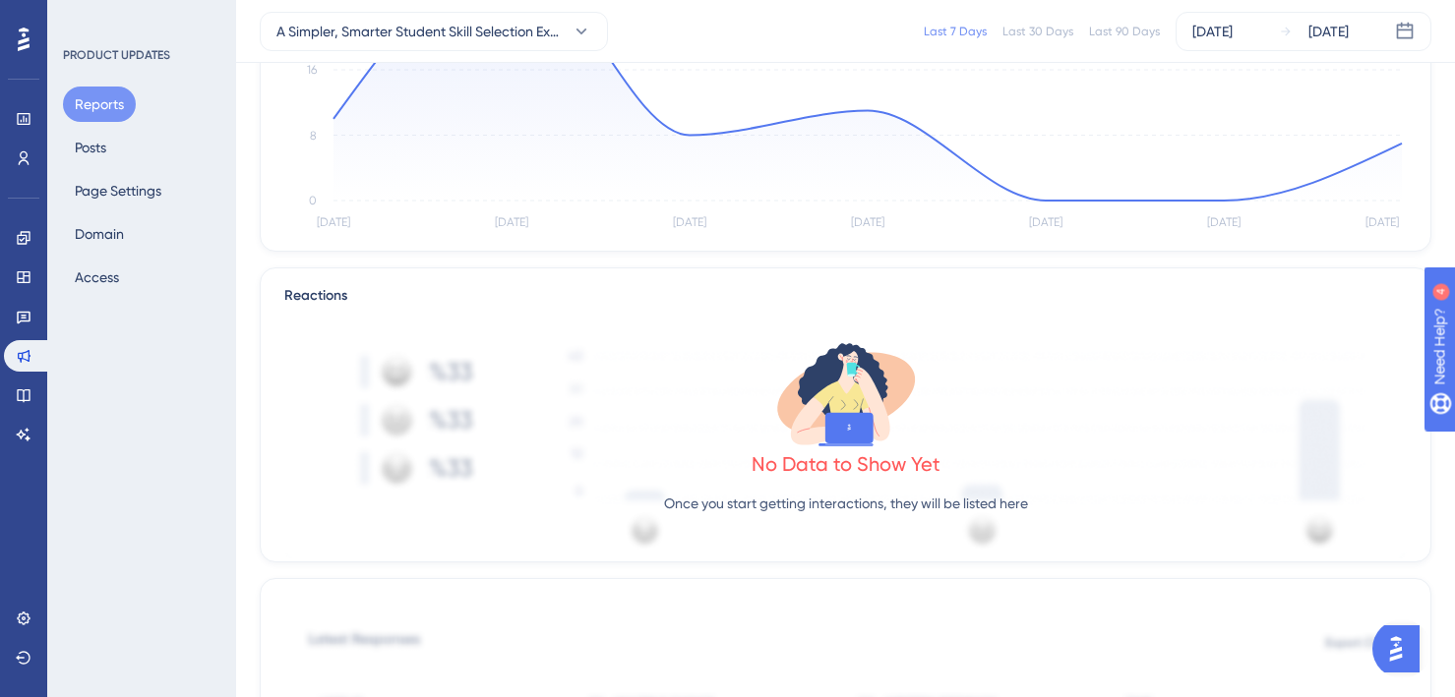
scroll to position [0, 0]
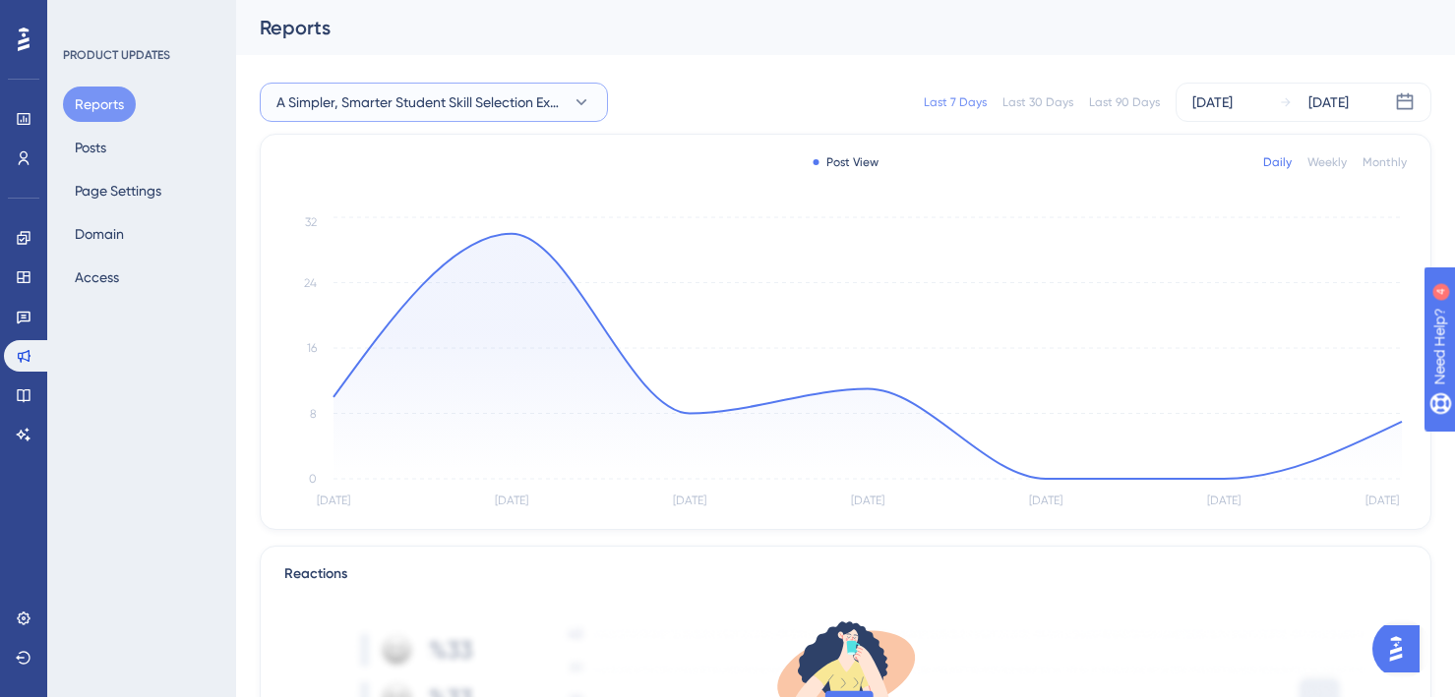
click at [421, 105] on span "A Simpler, Smarter Student Skill Selection Experience" at bounding box center [419, 102] width 287 height 24
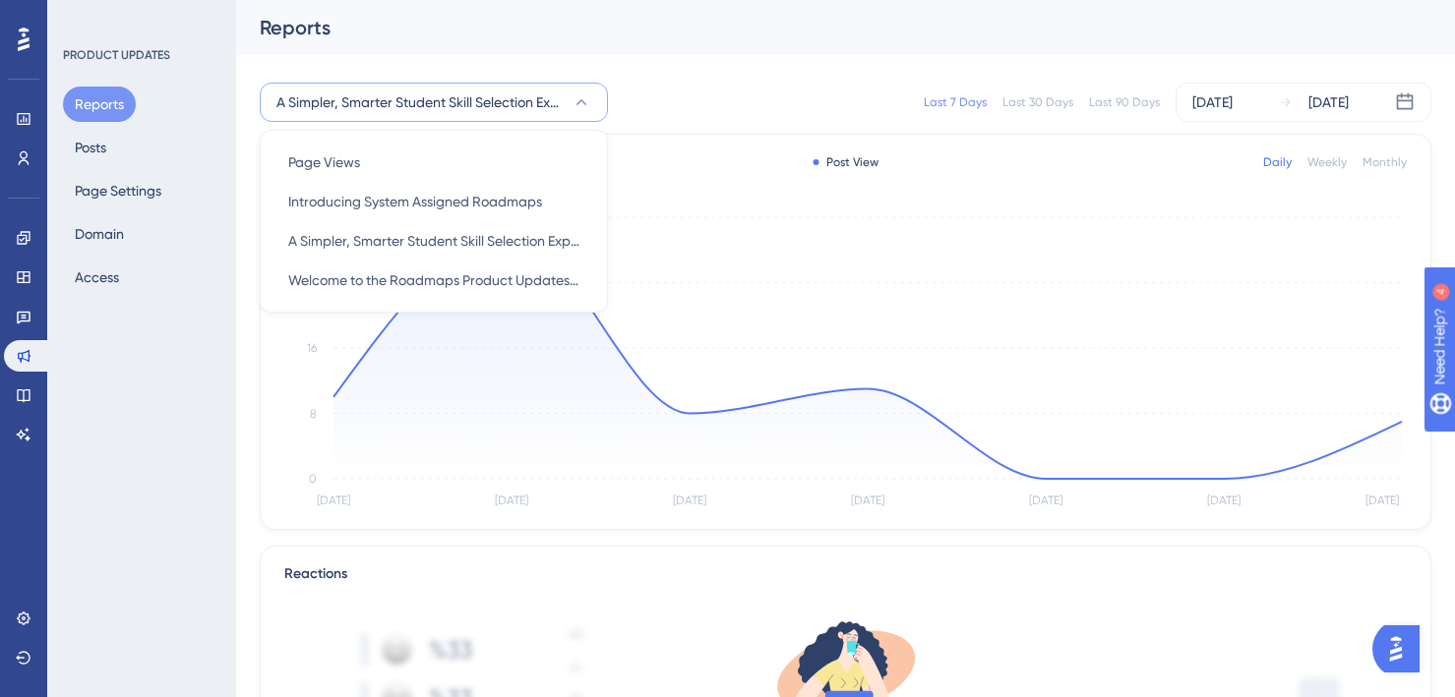
click at [717, 39] on div "Reports" at bounding box center [821, 28] width 1122 height 28
